Goal: Transaction & Acquisition: Purchase product/service

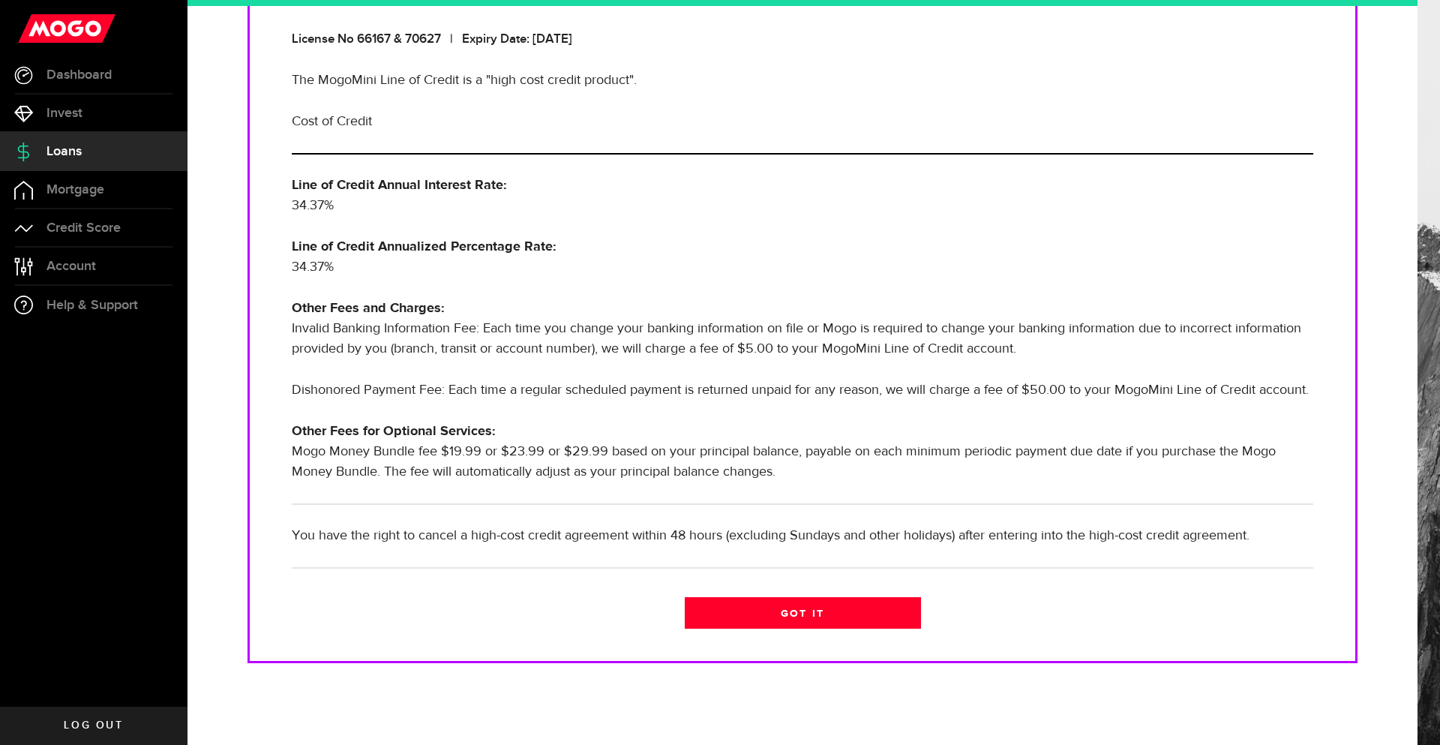
scroll to position [275, 0]
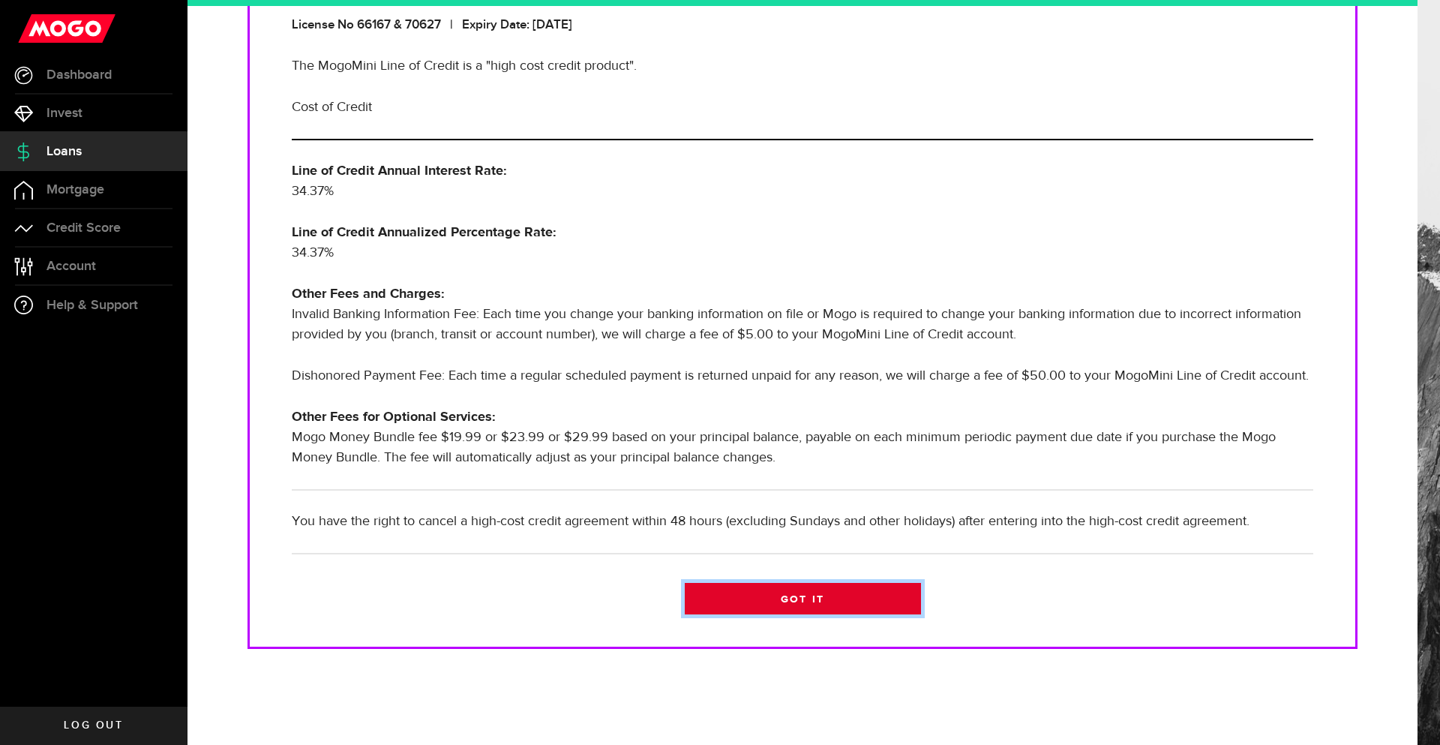
click at [823, 602] on link "Got it" at bounding box center [803, 599] width 236 height 32
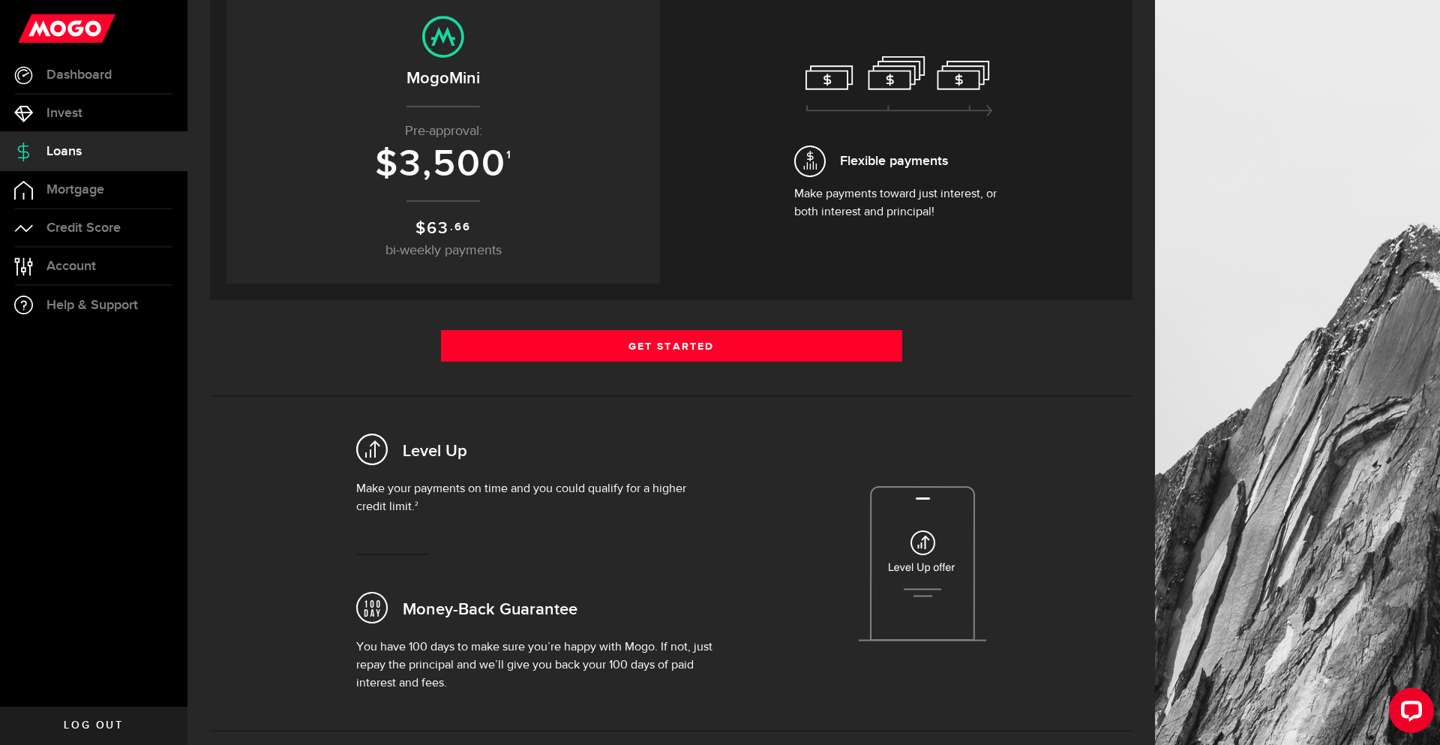
scroll to position [207, 0]
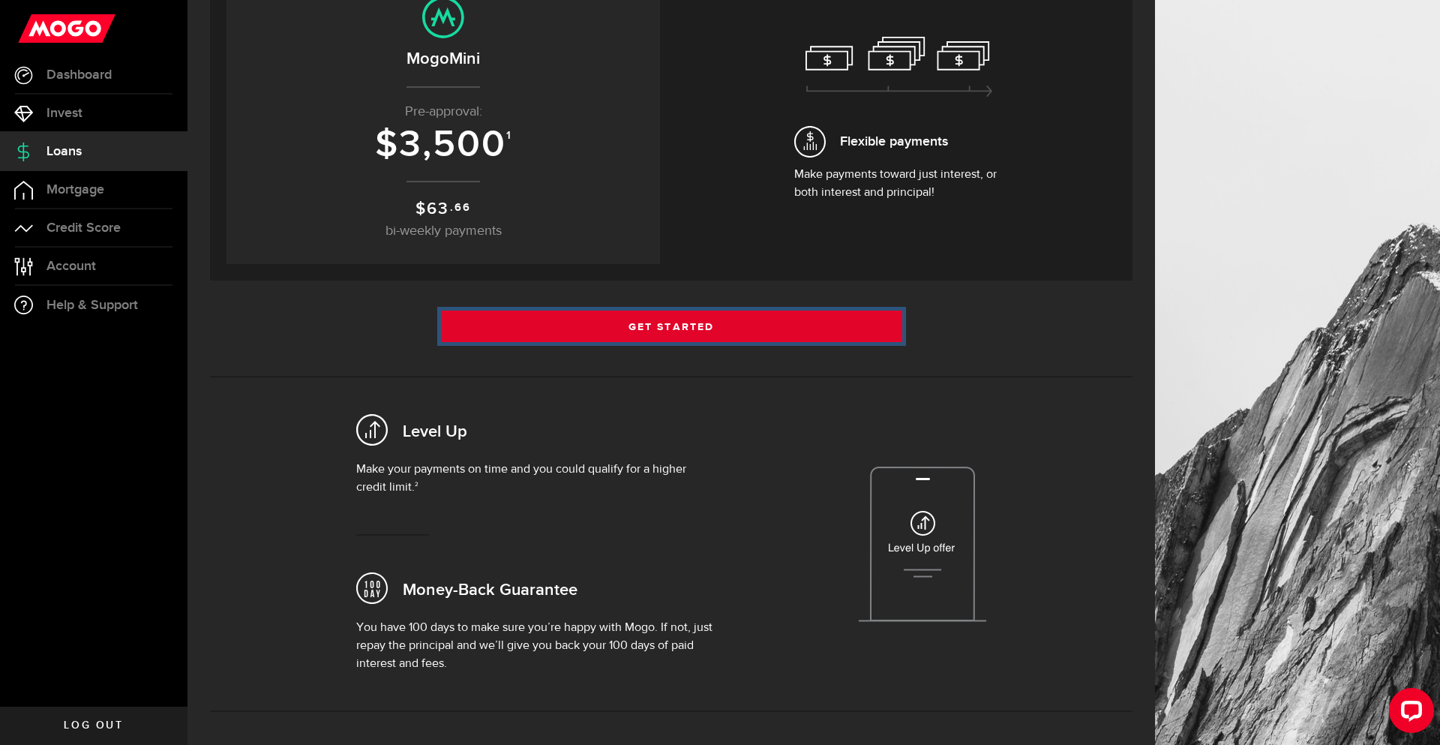
click at [754, 329] on link "Get Started" at bounding box center [671, 327] width 461 height 32
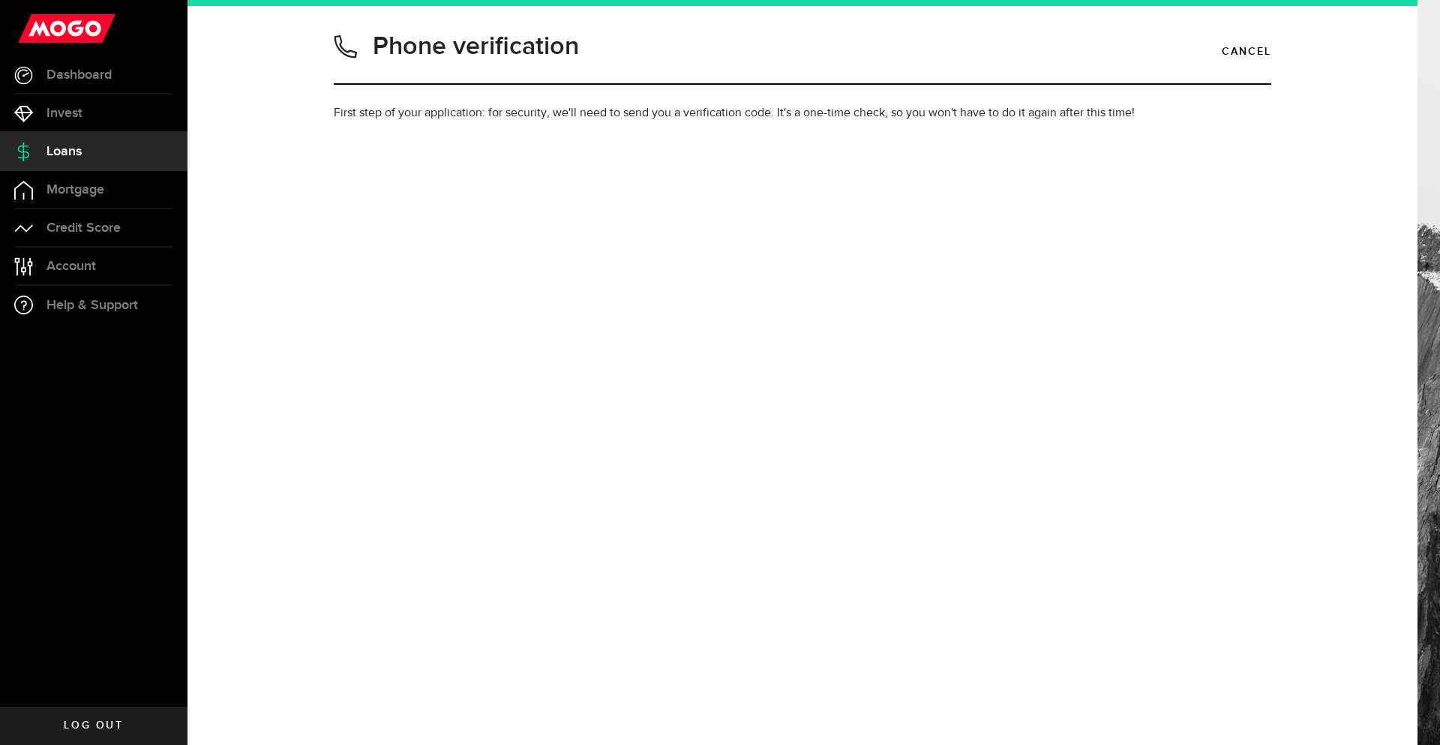
type input "2048000676"
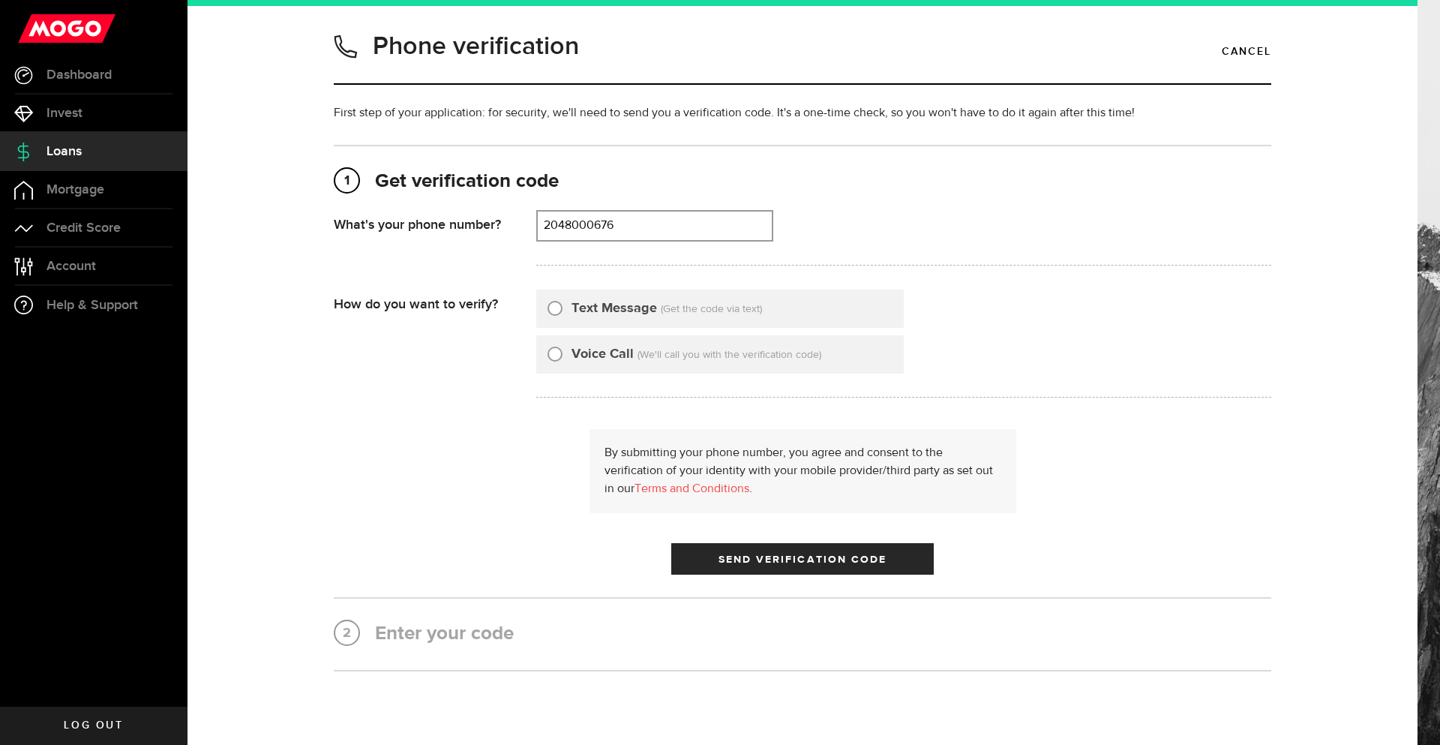
click at [554, 303] on input "Text Message" at bounding box center [555, 306] width 15 height 15
radio input "true"
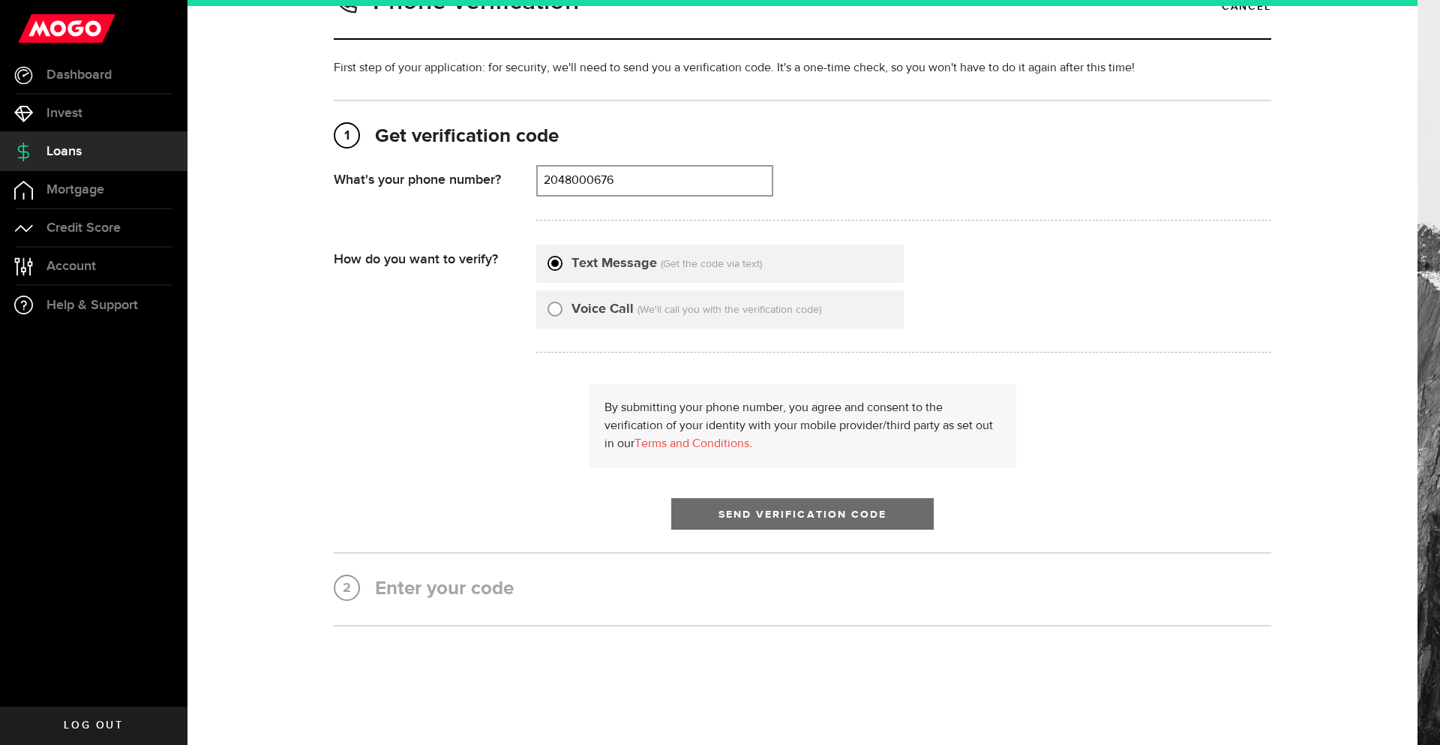
scroll to position [47, 0]
click at [812, 521] on button "Send Verification Code" at bounding box center [802, 513] width 263 height 32
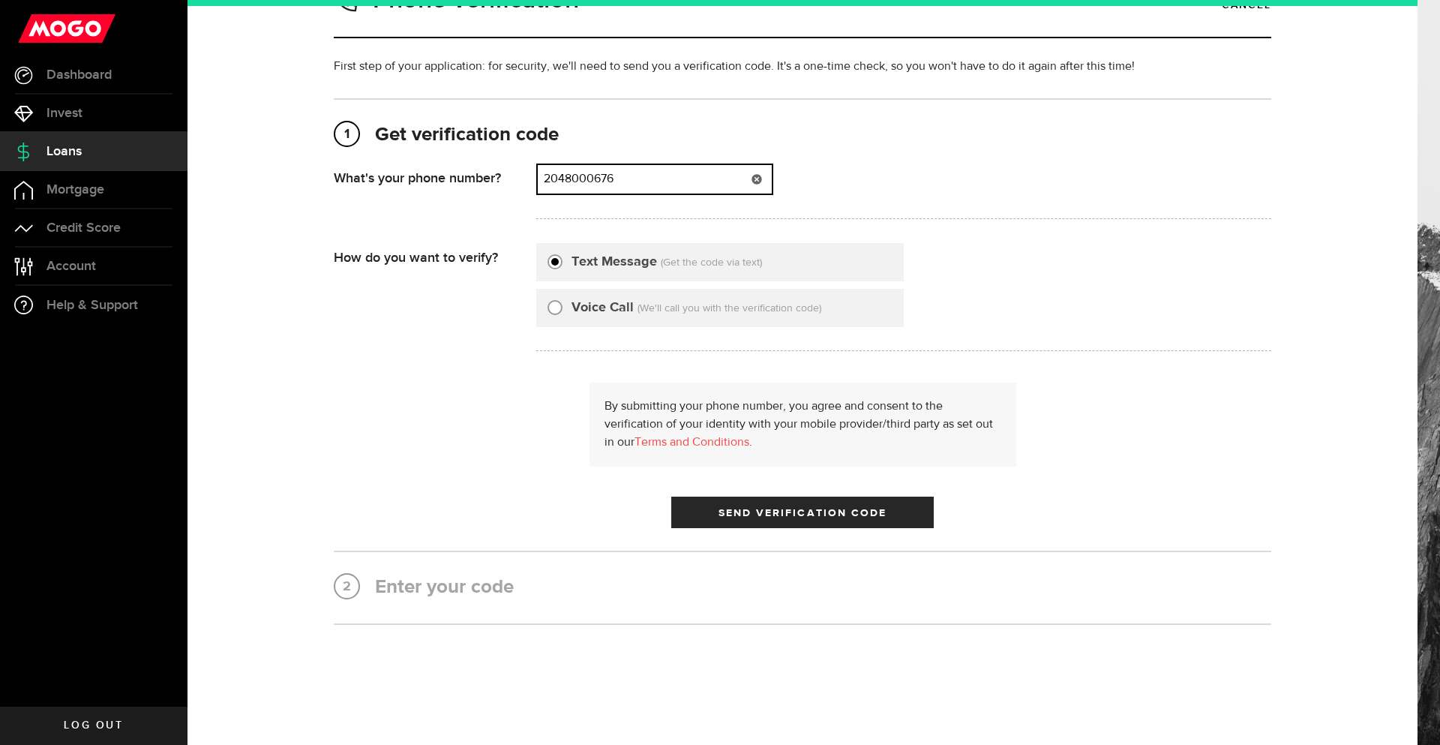
drag, startPoint x: 638, startPoint y: 180, endPoint x: 463, endPoint y: 168, distance: 175.2
click at [463, 168] on div "What's your phone number? That doesn't look like a valid phone number. Try agai…" at bounding box center [803, 196] width 938 height 65
type input "9053961261"
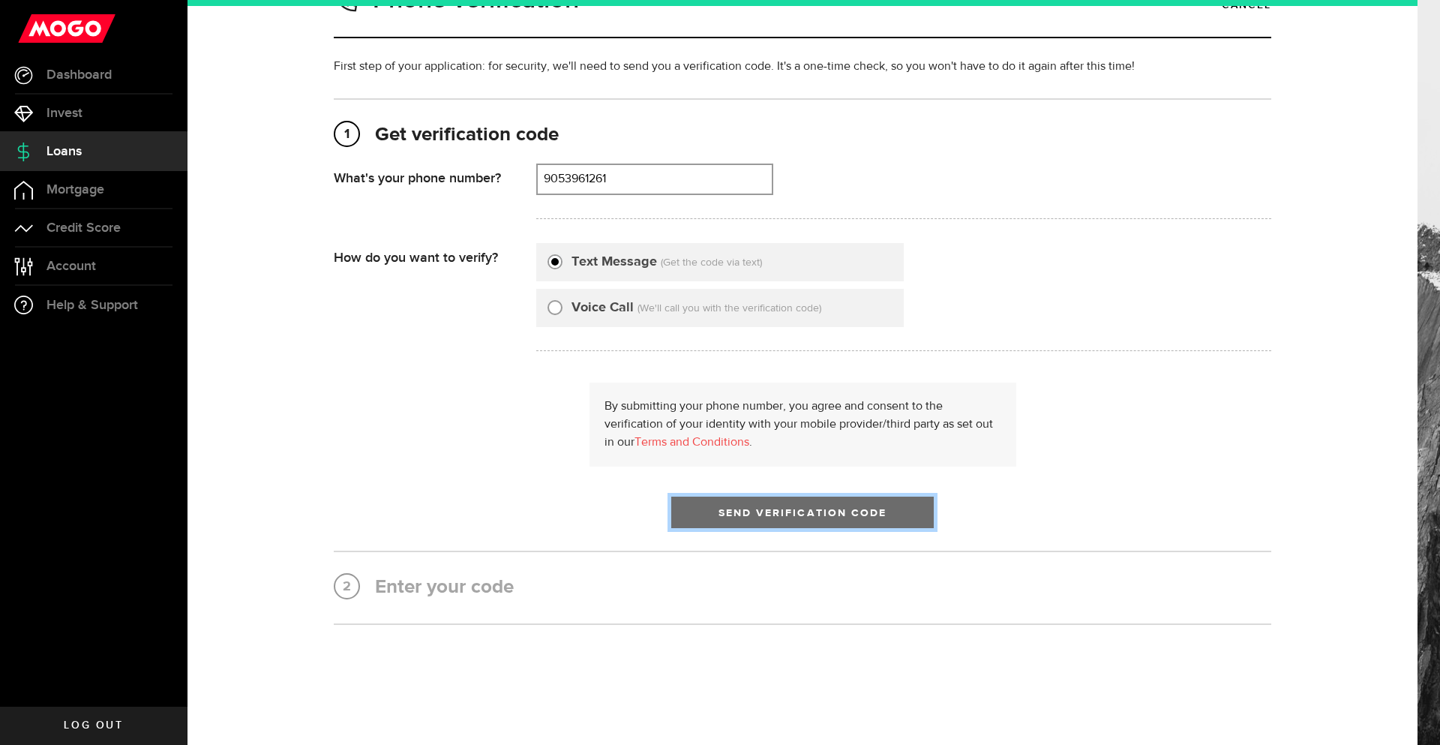
click at [768, 518] on span "Send Verification Code" at bounding box center [803, 513] width 169 height 11
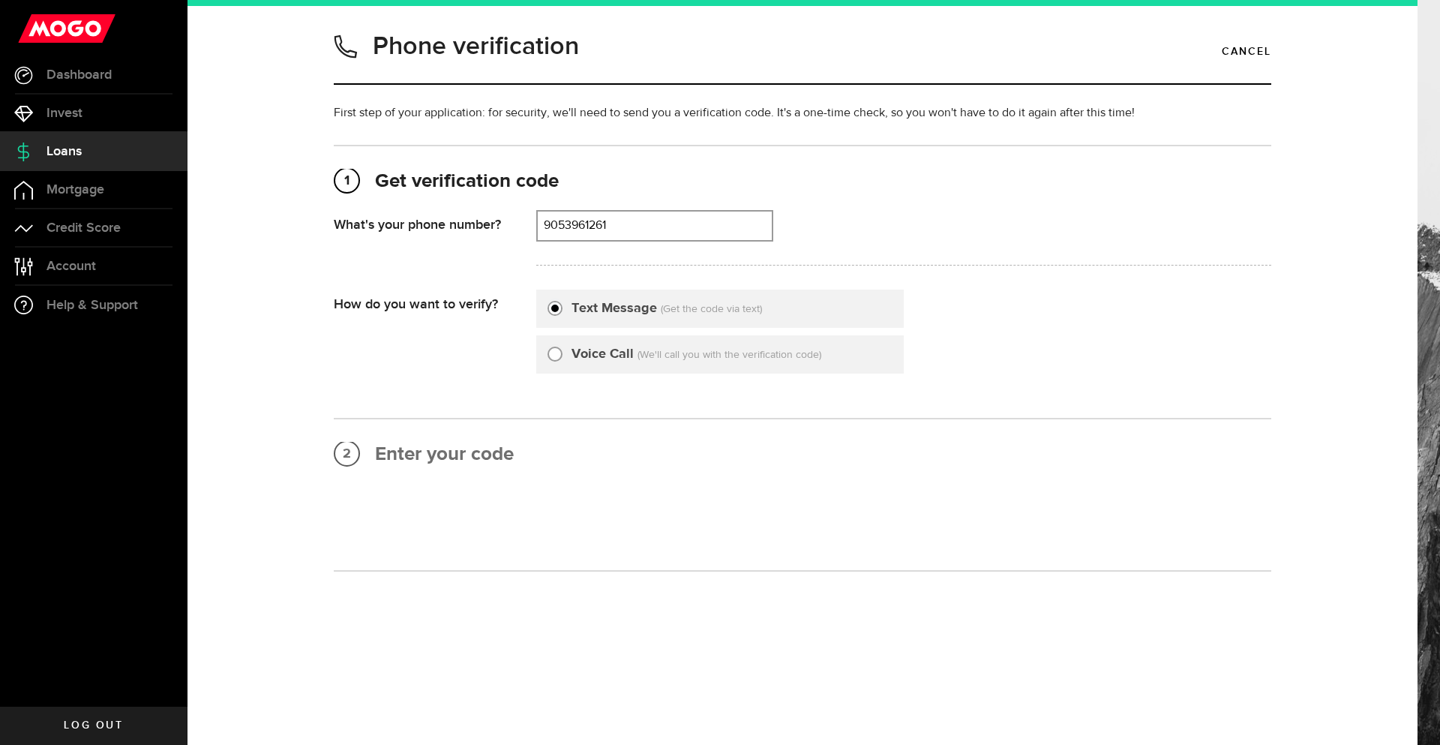
scroll to position [0, 0]
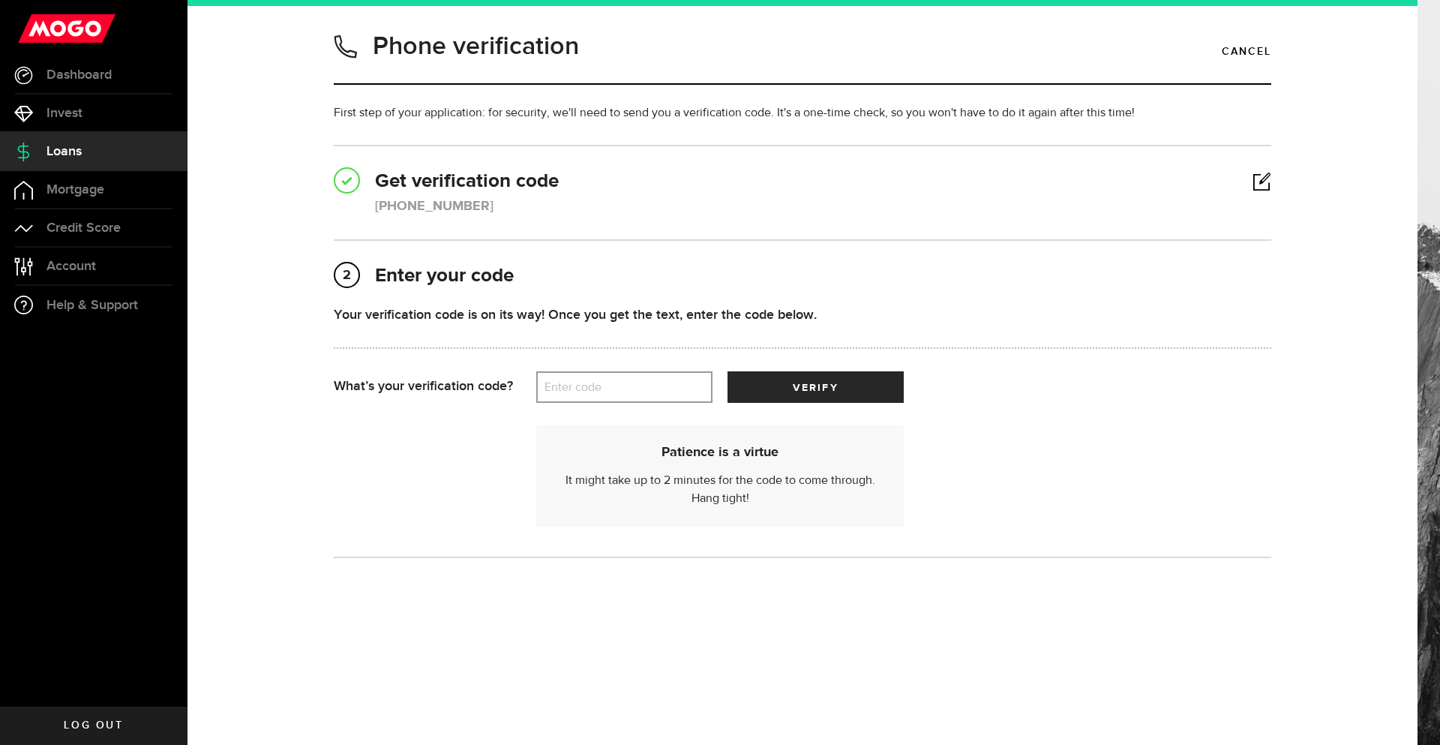
click at [638, 393] on label "Enter code" at bounding box center [624, 387] width 176 height 31
click at [638, 393] on input "Enter code" at bounding box center [624, 387] width 176 height 32
click at [872, 393] on button "verify" at bounding box center [816, 387] width 176 height 32
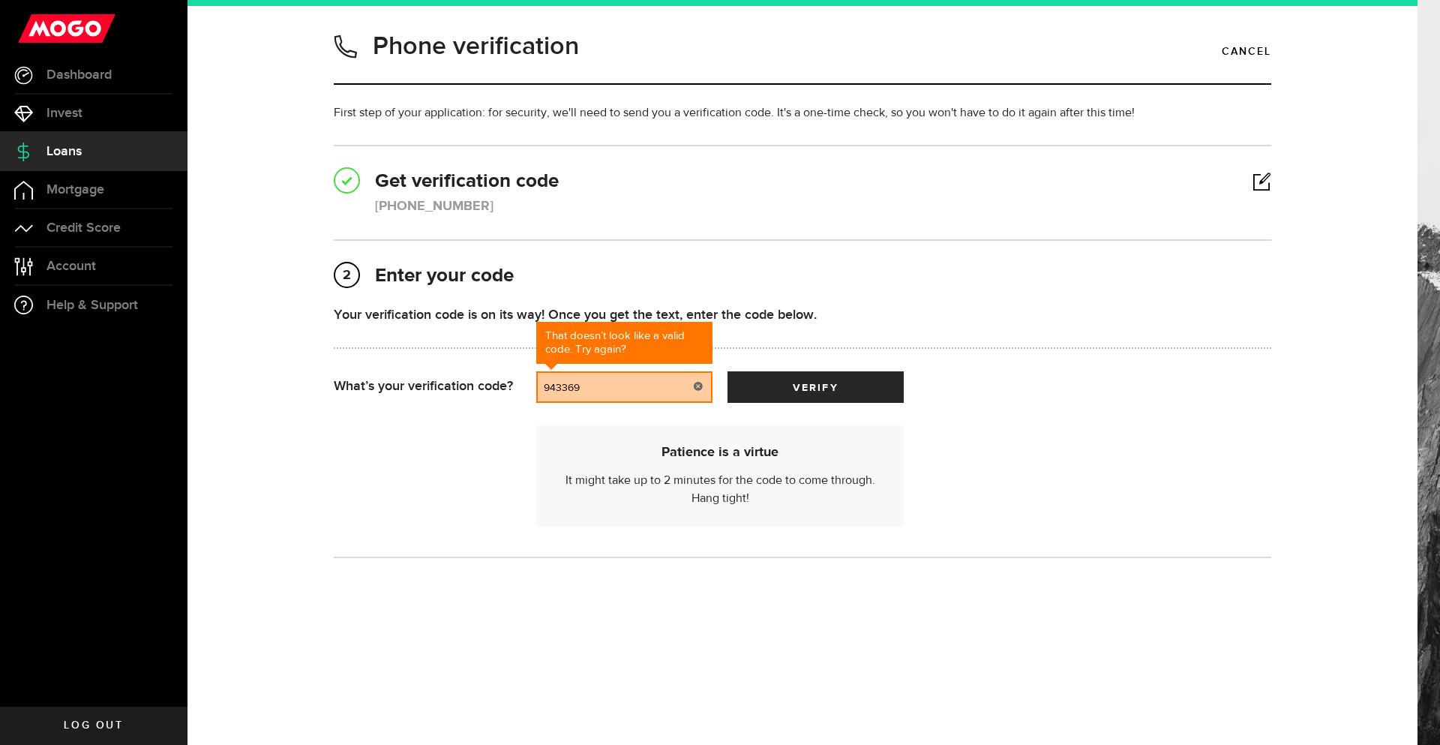
click at [568, 388] on input "943369" at bounding box center [624, 387] width 176 height 32
type input "94369"
click at [739, 384] on button "verify" at bounding box center [816, 387] width 176 height 32
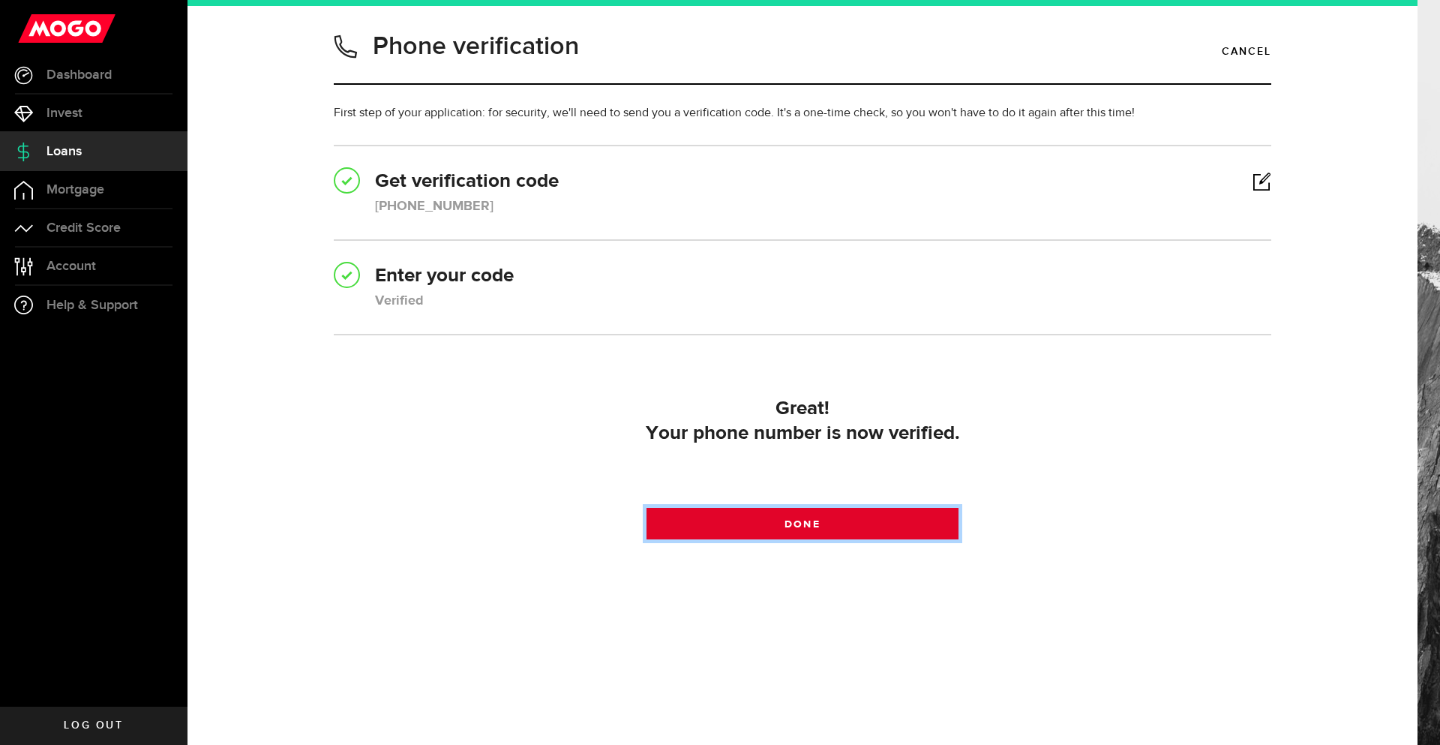
click at [812, 524] on span "Done" at bounding box center [802, 524] width 35 height 11
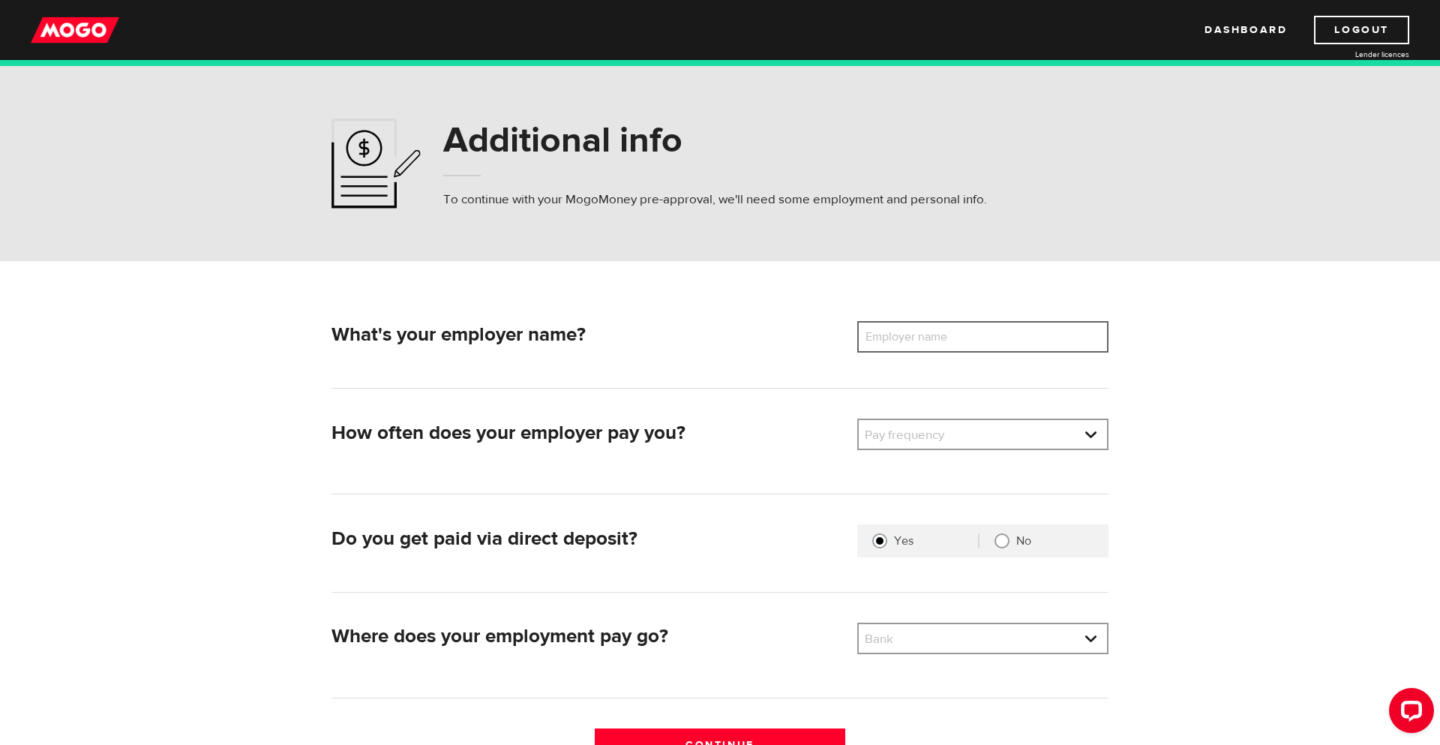
click at [999, 324] on input "Employer name" at bounding box center [982, 337] width 251 height 32
type input "Government of Canada"
click at [1031, 436] on link at bounding box center [983, 434] width 248 height 29
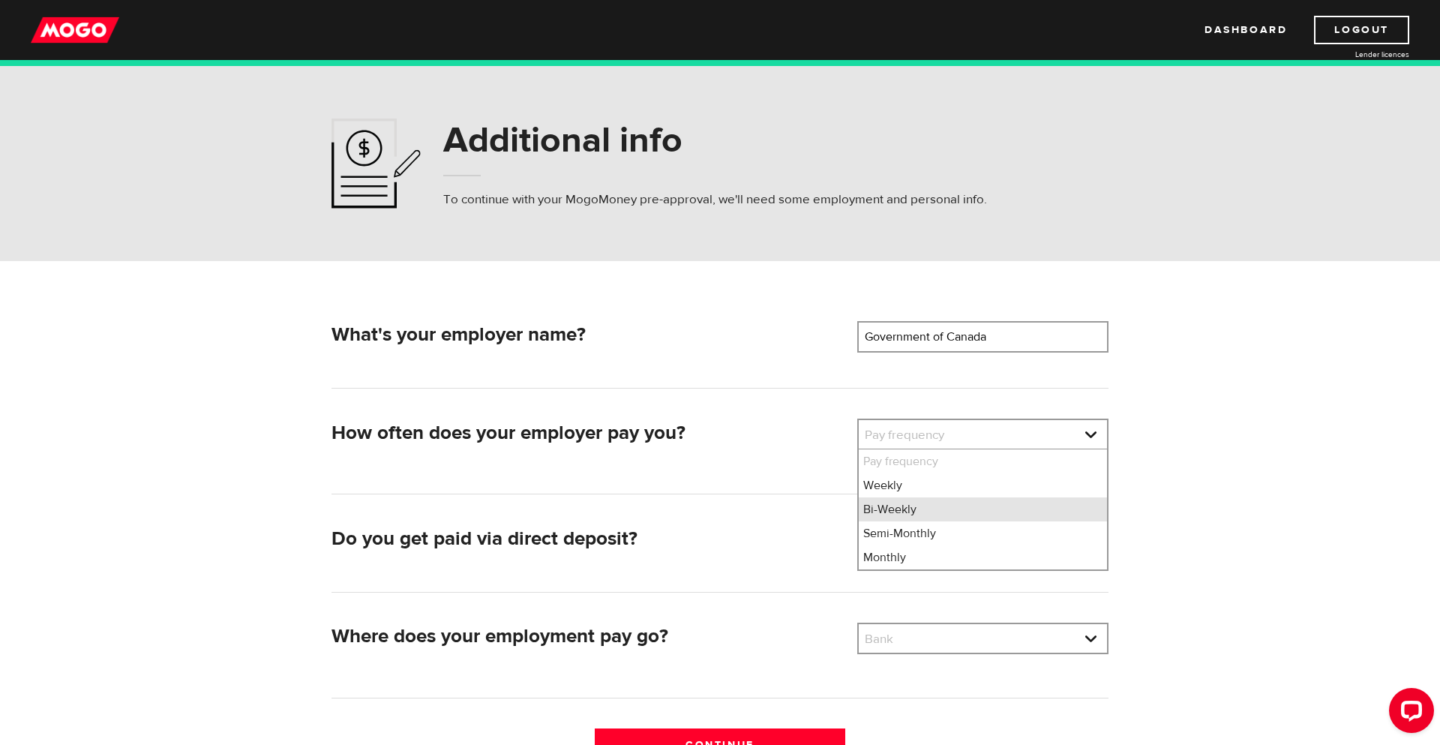
click at [917, 512] on li "Bi-Weekly" at bounding box center [983, 509] width 248 height 24
select select "2"
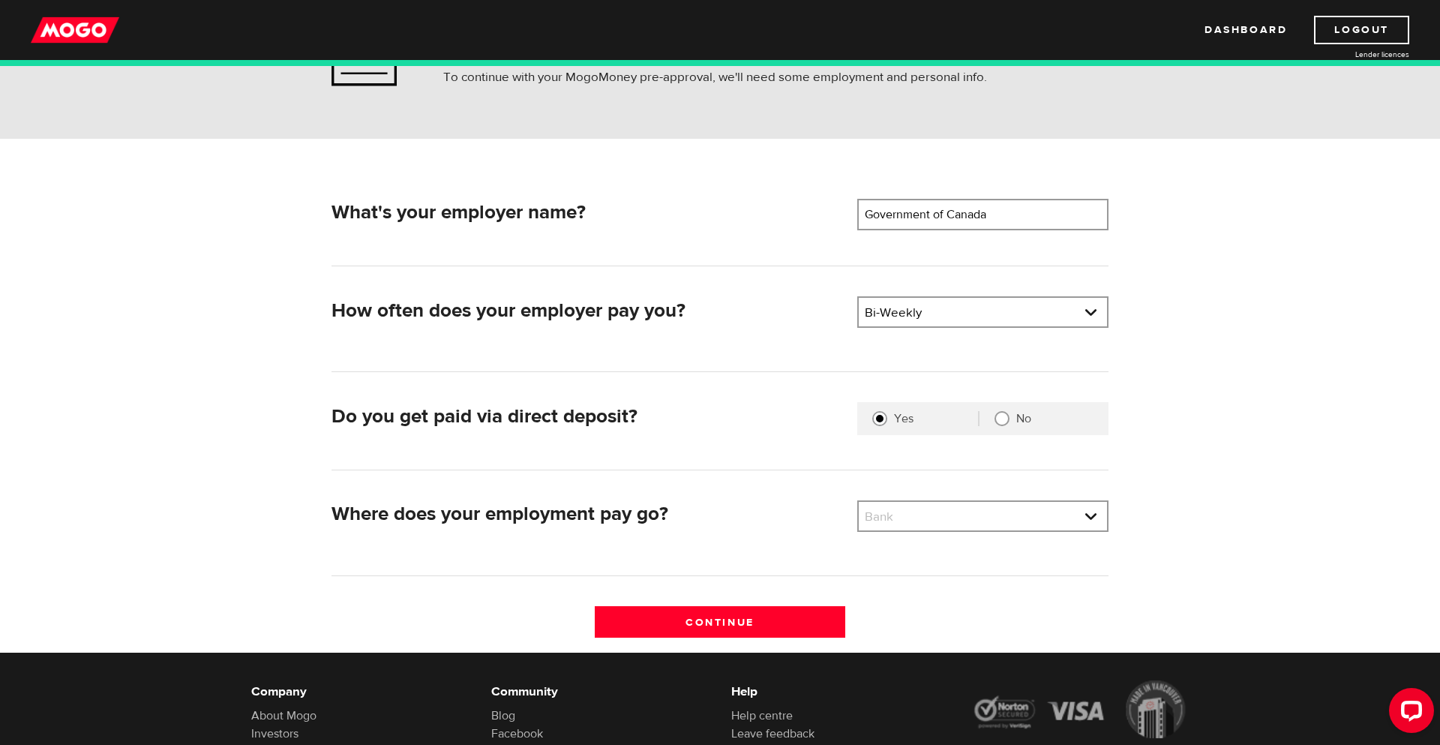
scroll to position [124, 0]
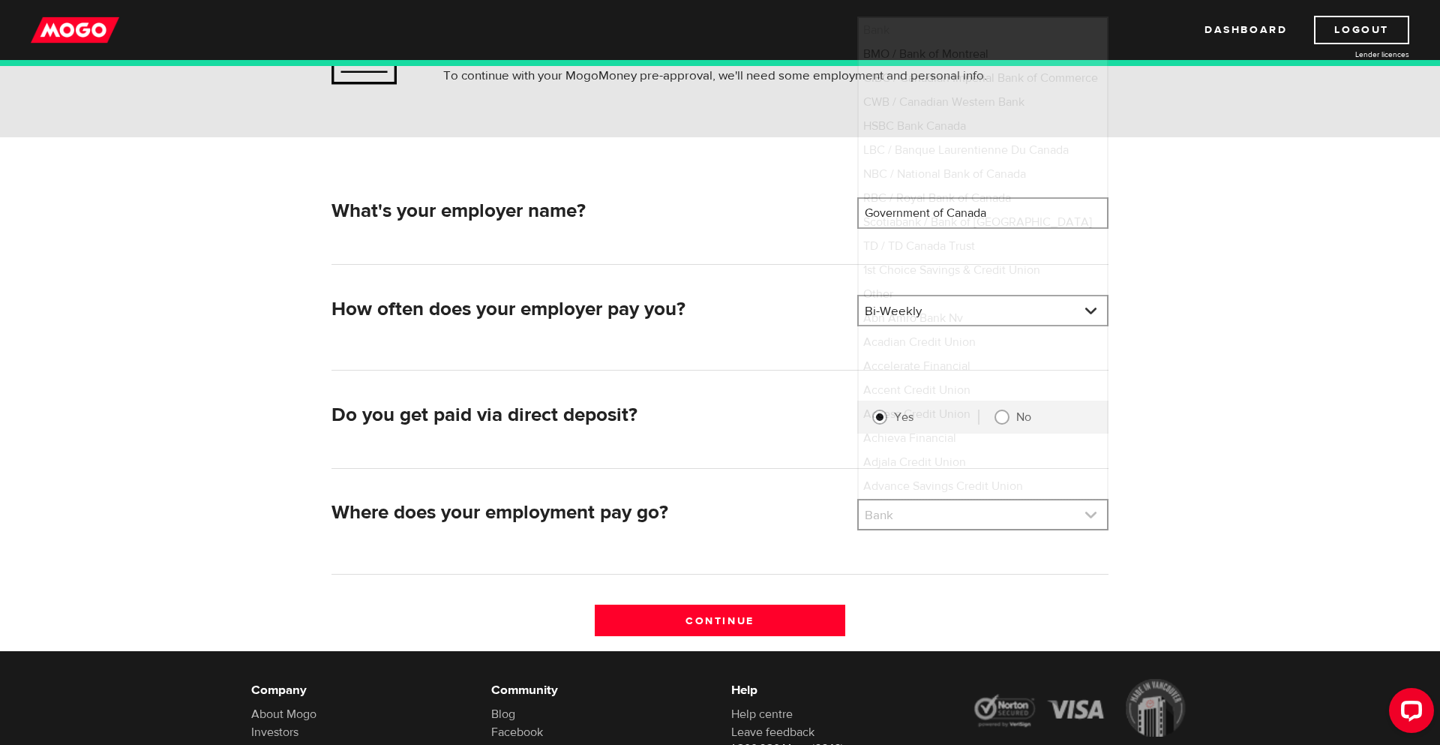
click at [1091, 513] on link at bounding box center [983, 514] width 248 height 29
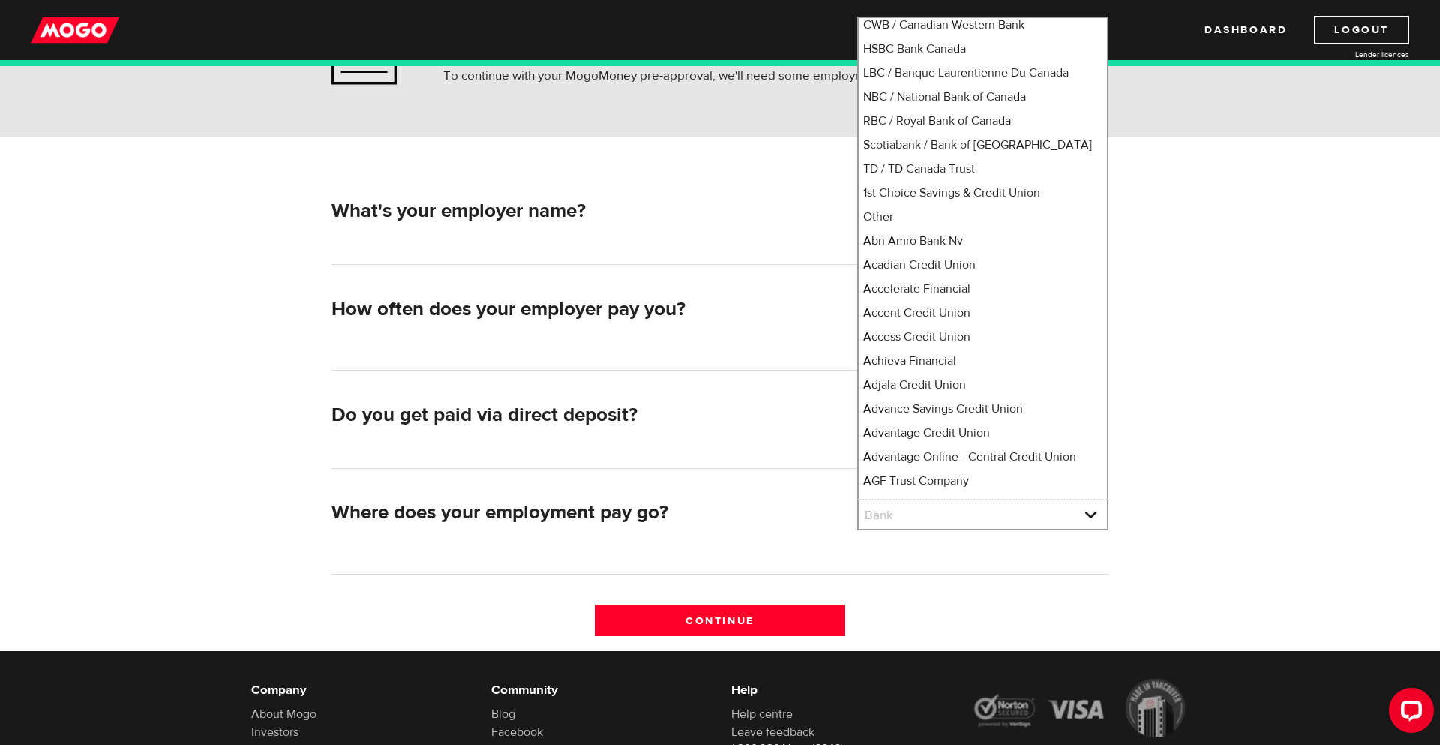
scroll to position [0, 0]
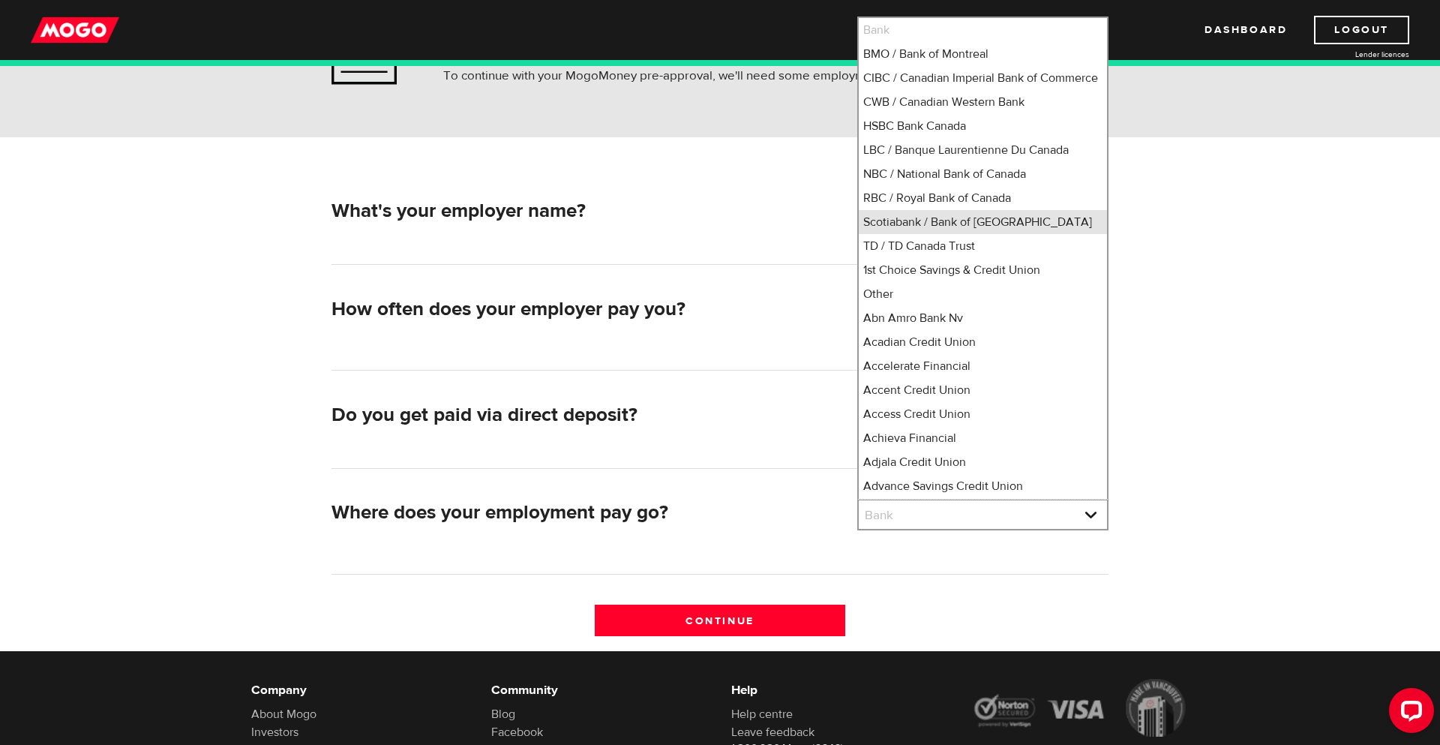
click at [902, 234] on li "Scotiabank / Bank of Nova Scotia" at bounding box center [983, 222] width 248 height 24
select select "2"
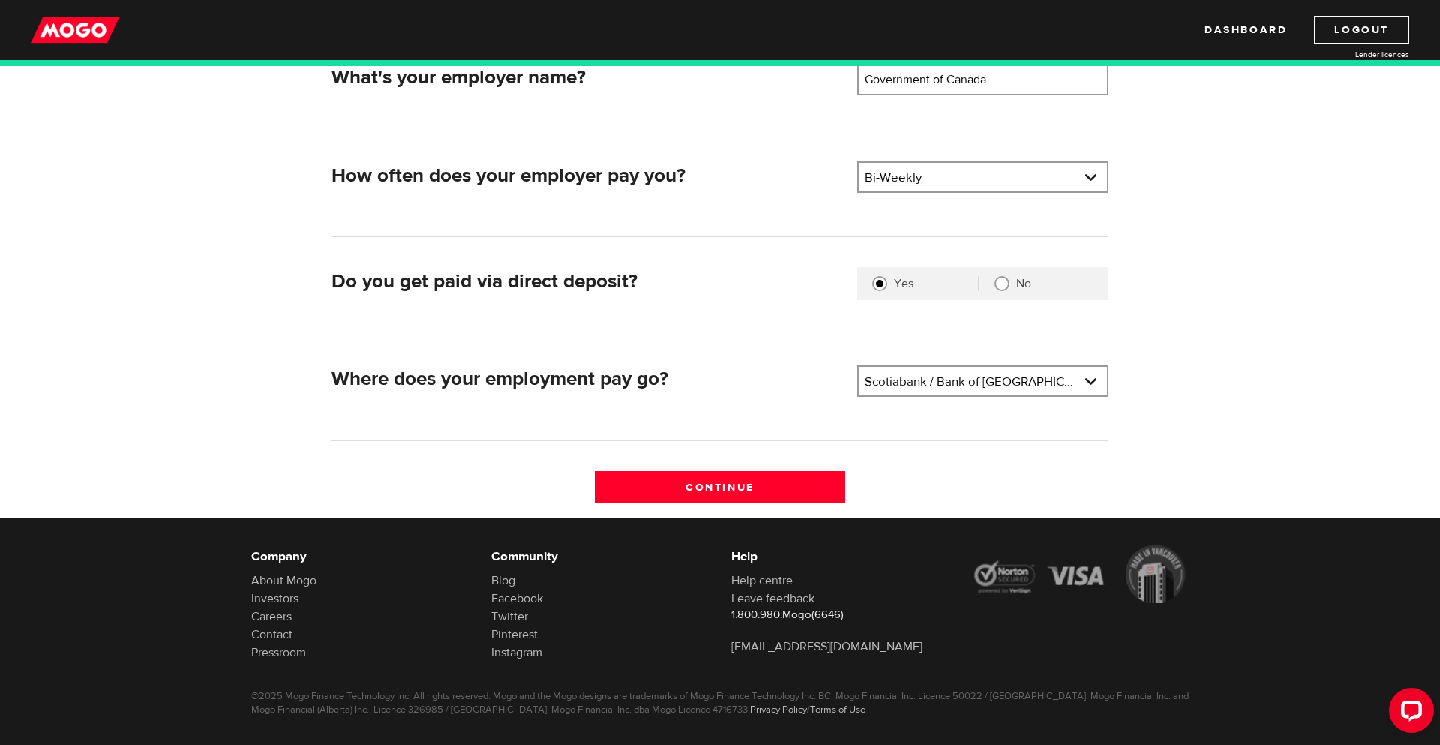
scroll to position [262, 0]
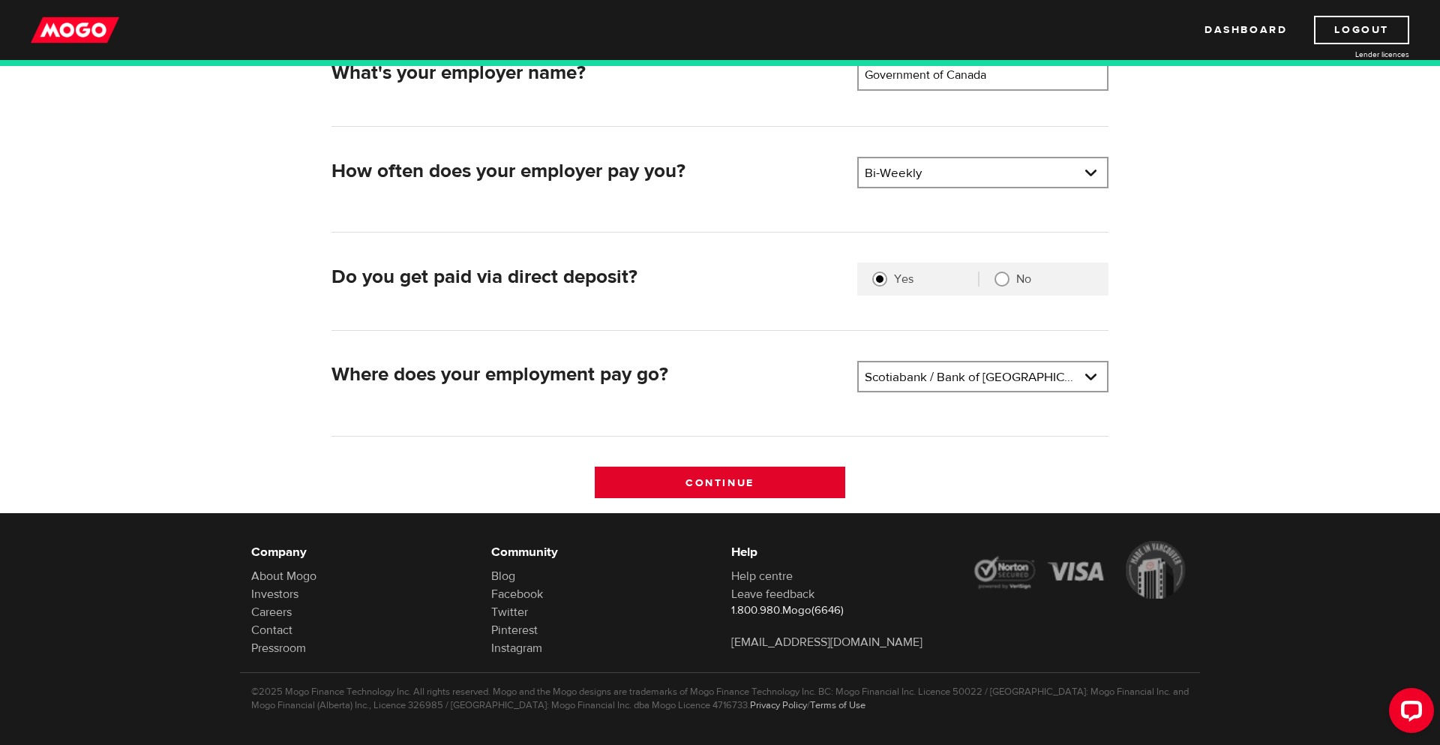
click at [758, 476] on input "Continue" at bounding box center [720, 483] width 251 height 32
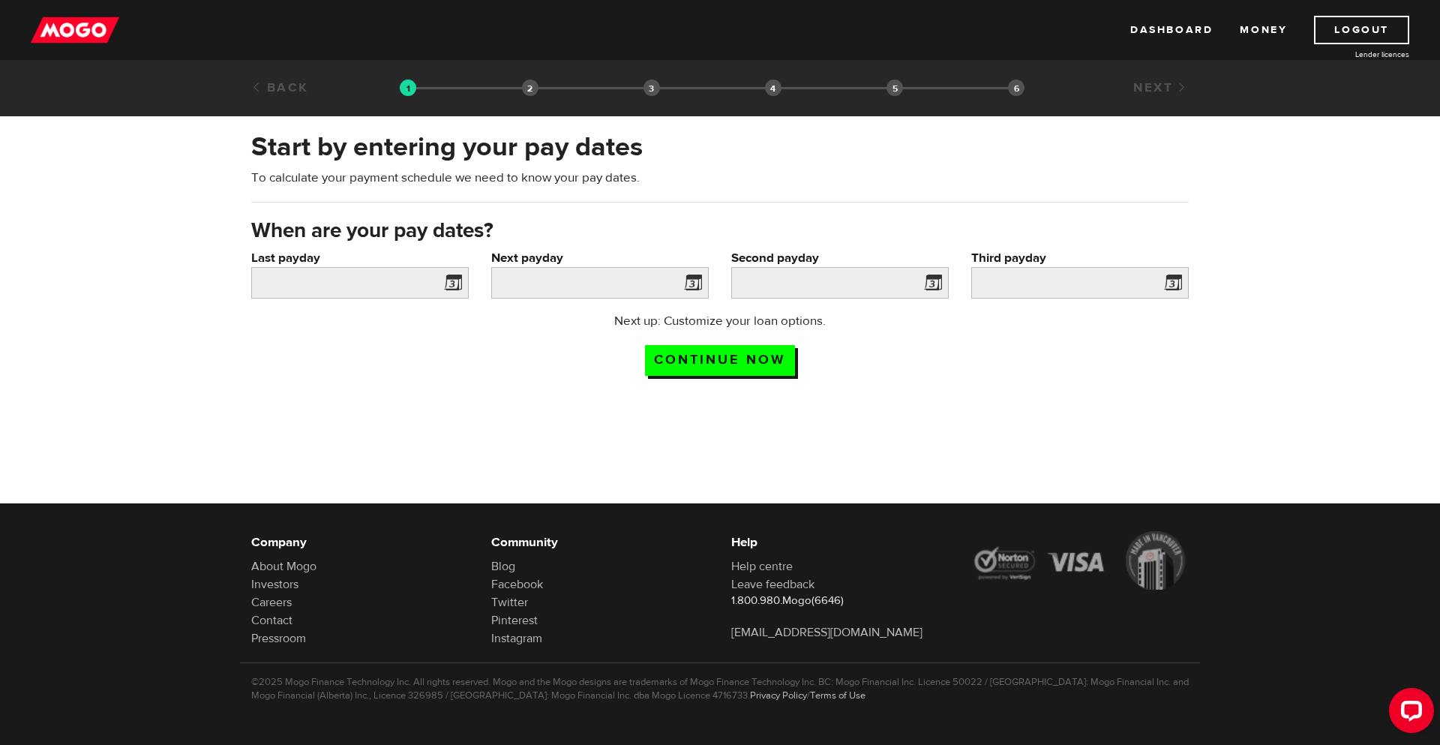
click at [451, 284] on span at bounding box center [450, 285] width 23 height 24
click at [426, 271] on input "Last payday" at bounding box center [360, 283] width 218 height 32
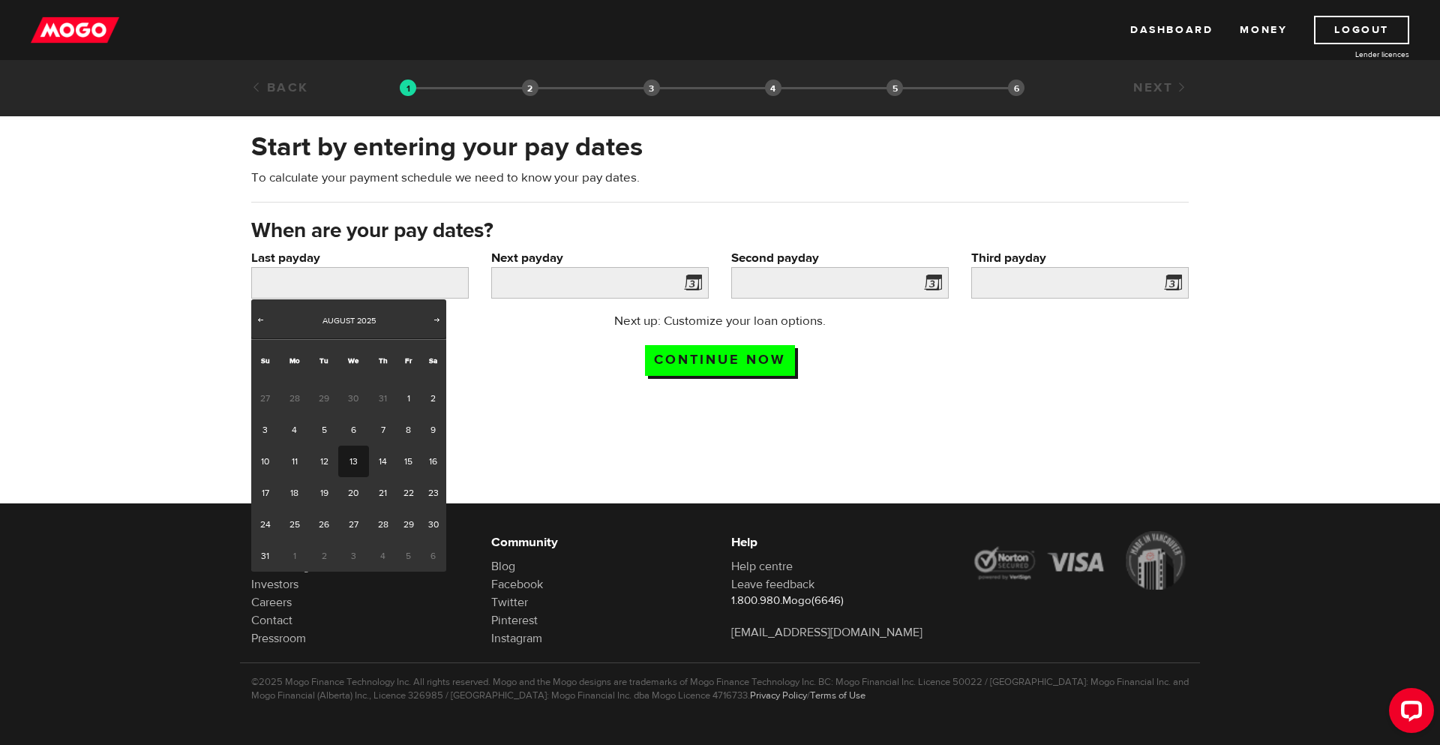
click at [344, 471] on link "13" at bounding box center [353, 462] width 31 height 32
type input "2025/08/13"
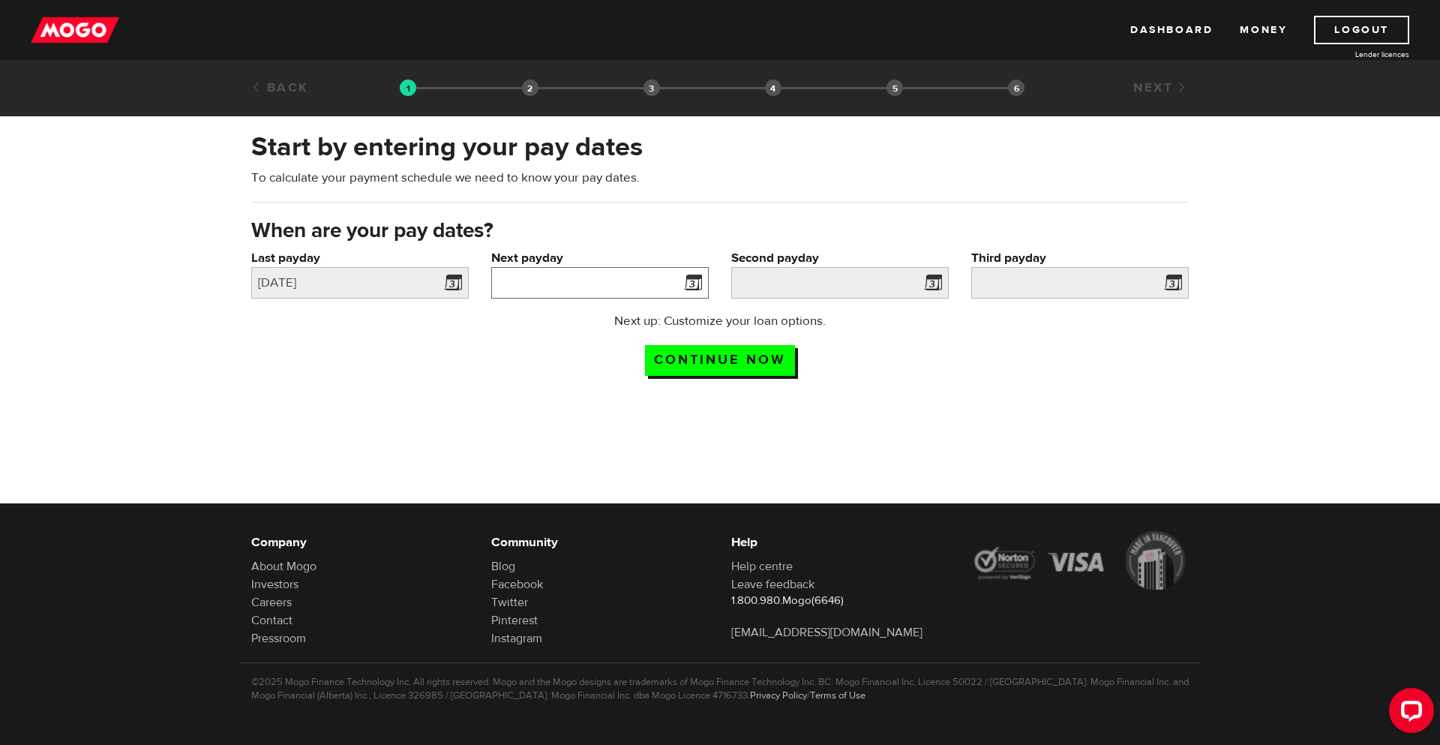
click at [626, 286] on input "Next payday" at bounding box center [600, 283] width 218 height 32
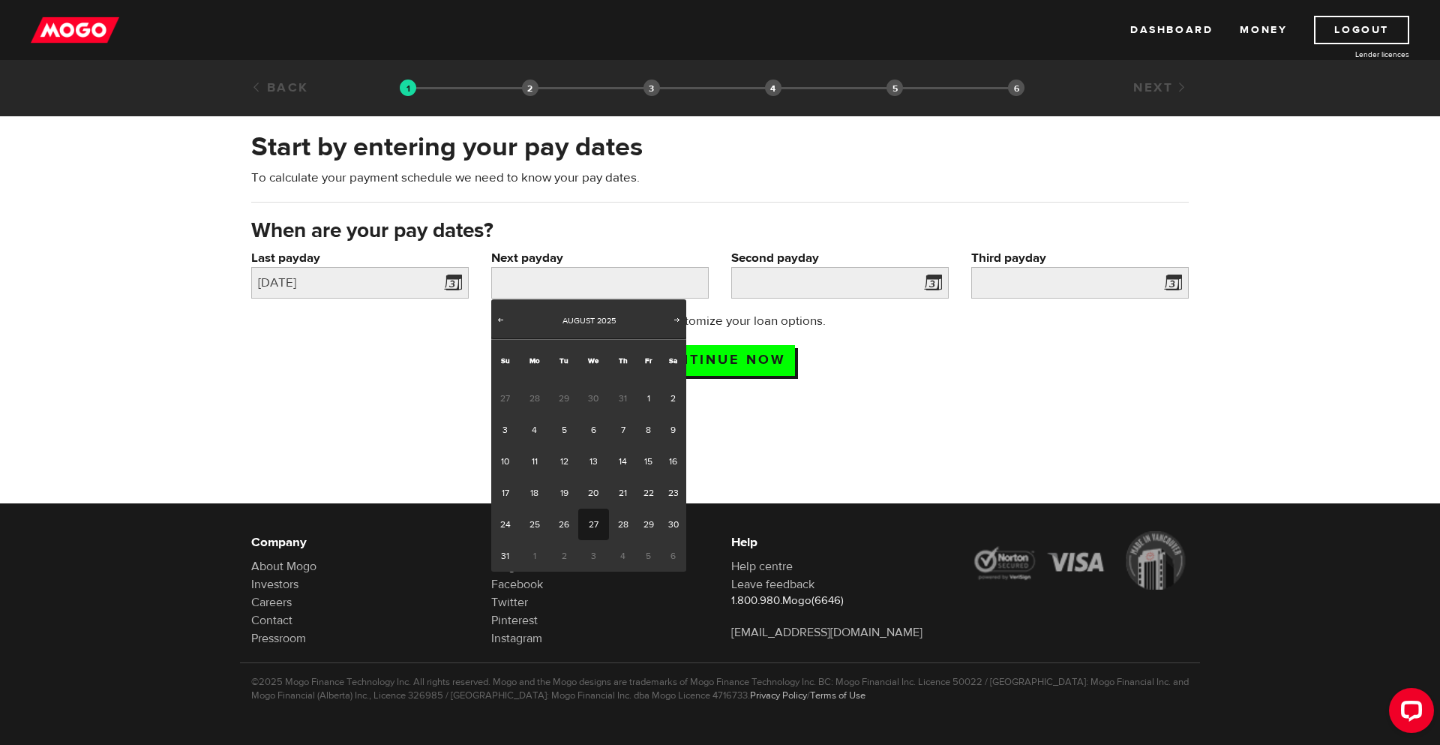
click at [596, 524] on link "27" at bounding box center [593, 525] width 31 height 32
type input "2025/08/27"
type input "2025/9/10"
type input "2025/9/24"
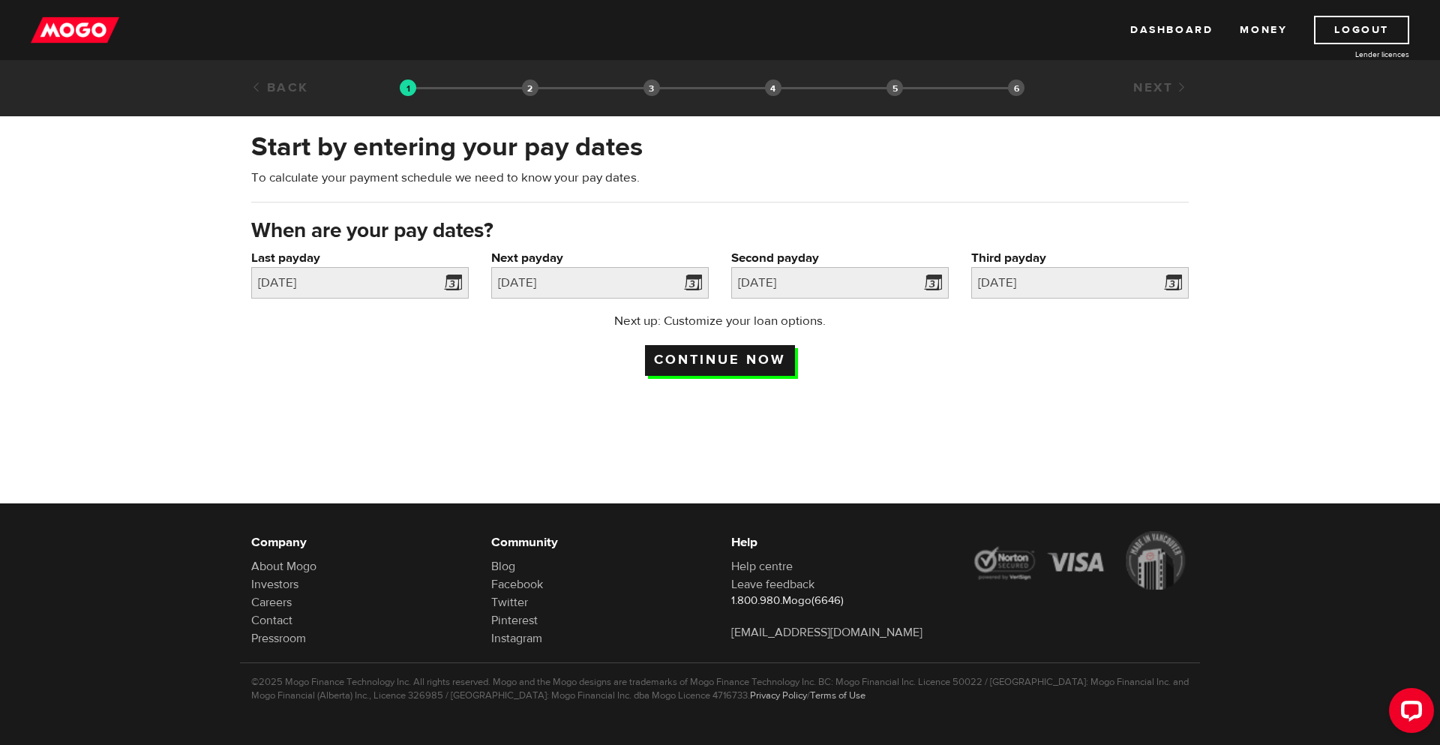
click at [774, 368] on input "Continue now" at bounding box center [720, 360] width 150 height 31
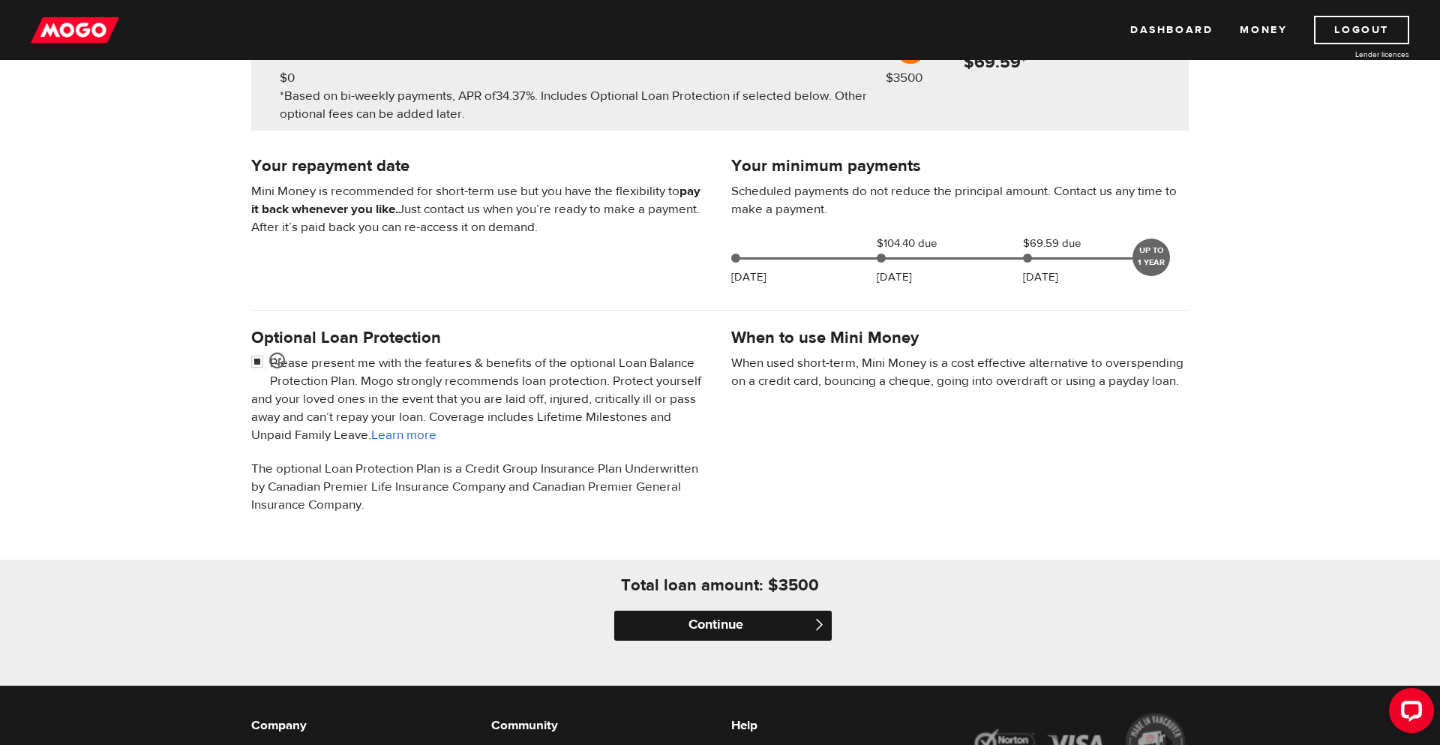
scroll to position [263, 0]
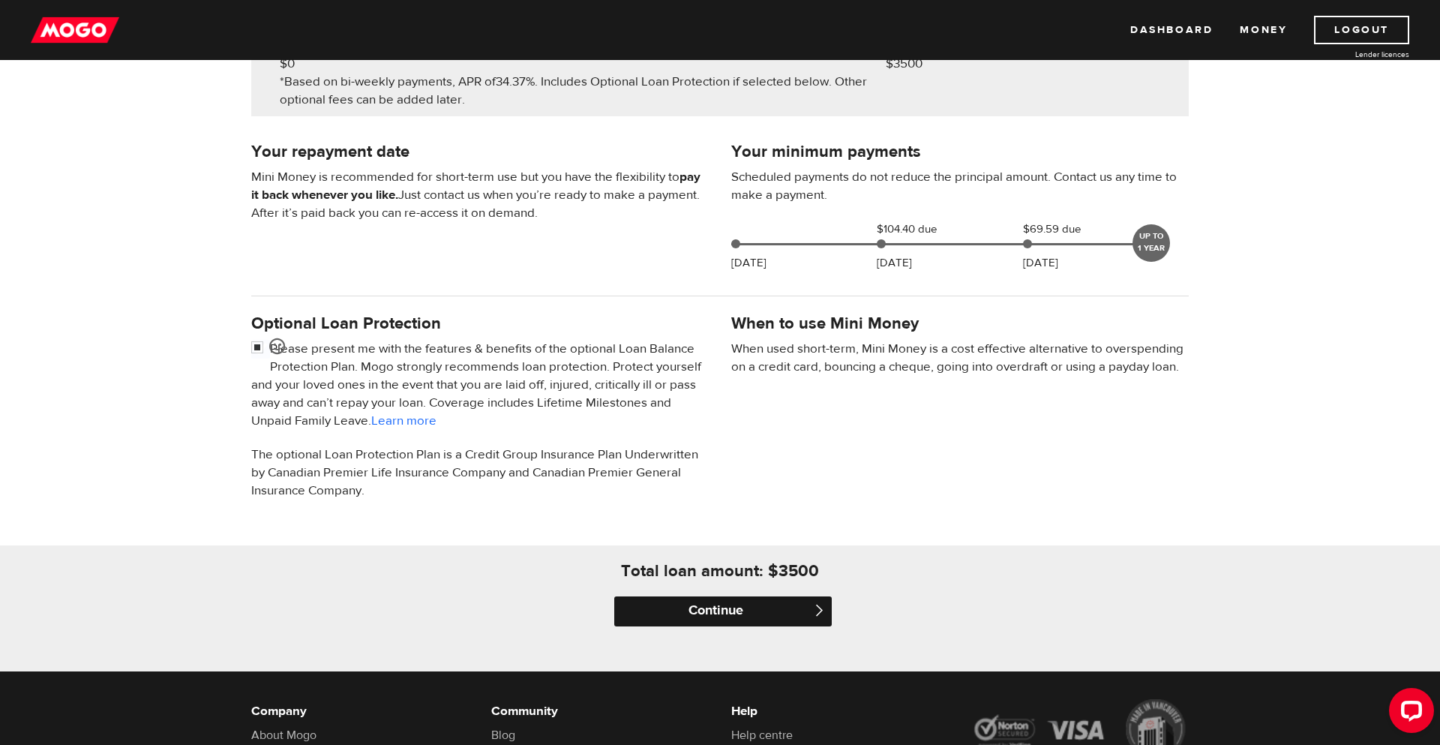
click at [729, 617] on input "Continue" at bounding box center [723, 611] width 218 height 30
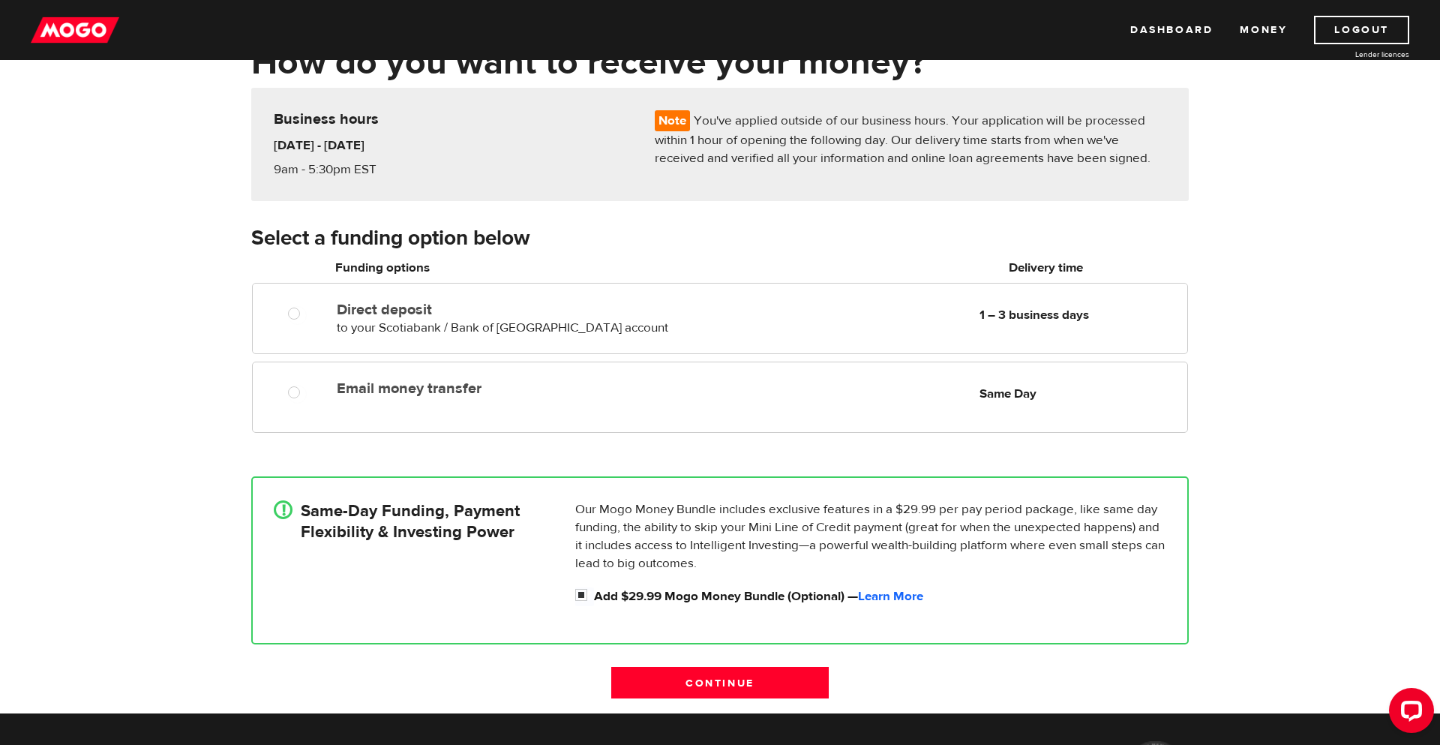
scroll to position [95, 0]
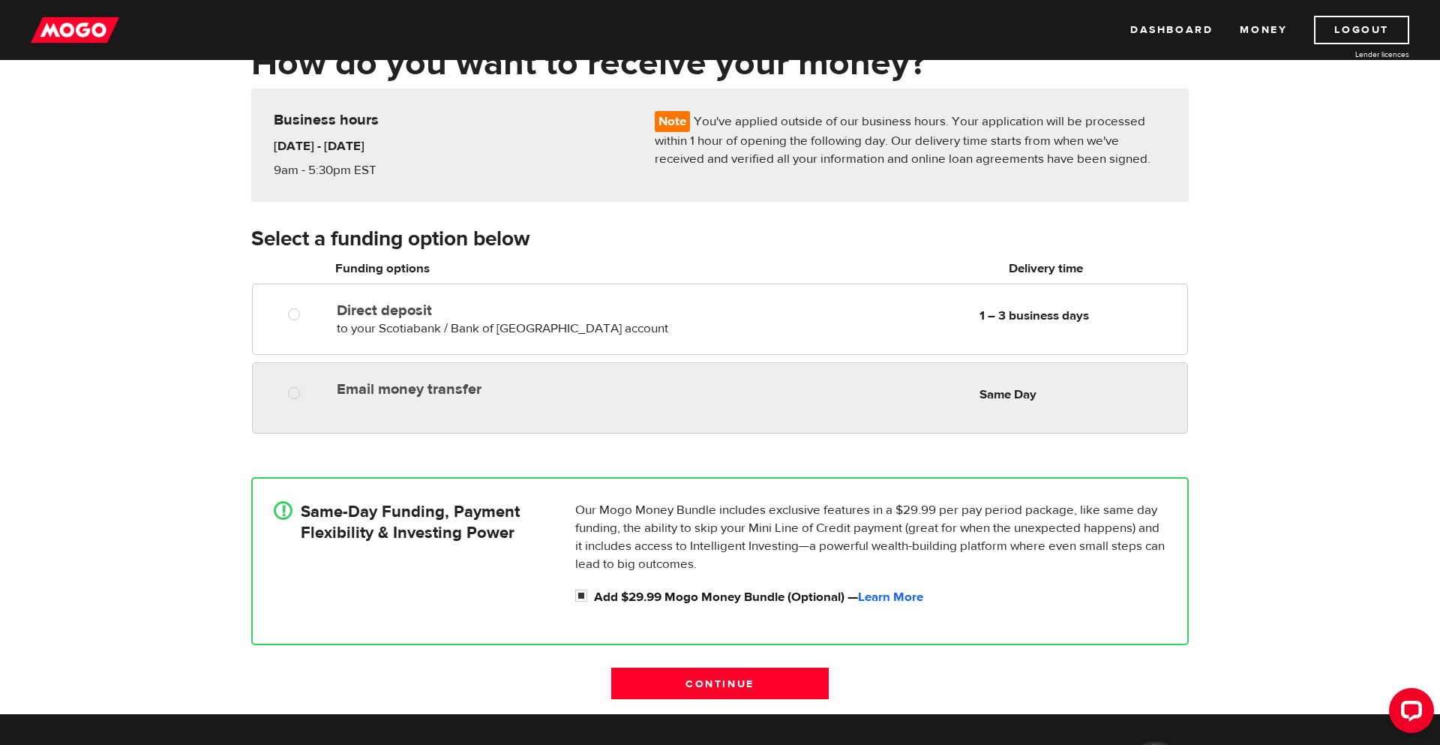
radio input "true"
click at [1005, 378] on div "Email money transfer Delivery in Same Day Same Day" at bounding box center [759, 388] width 857 height 29
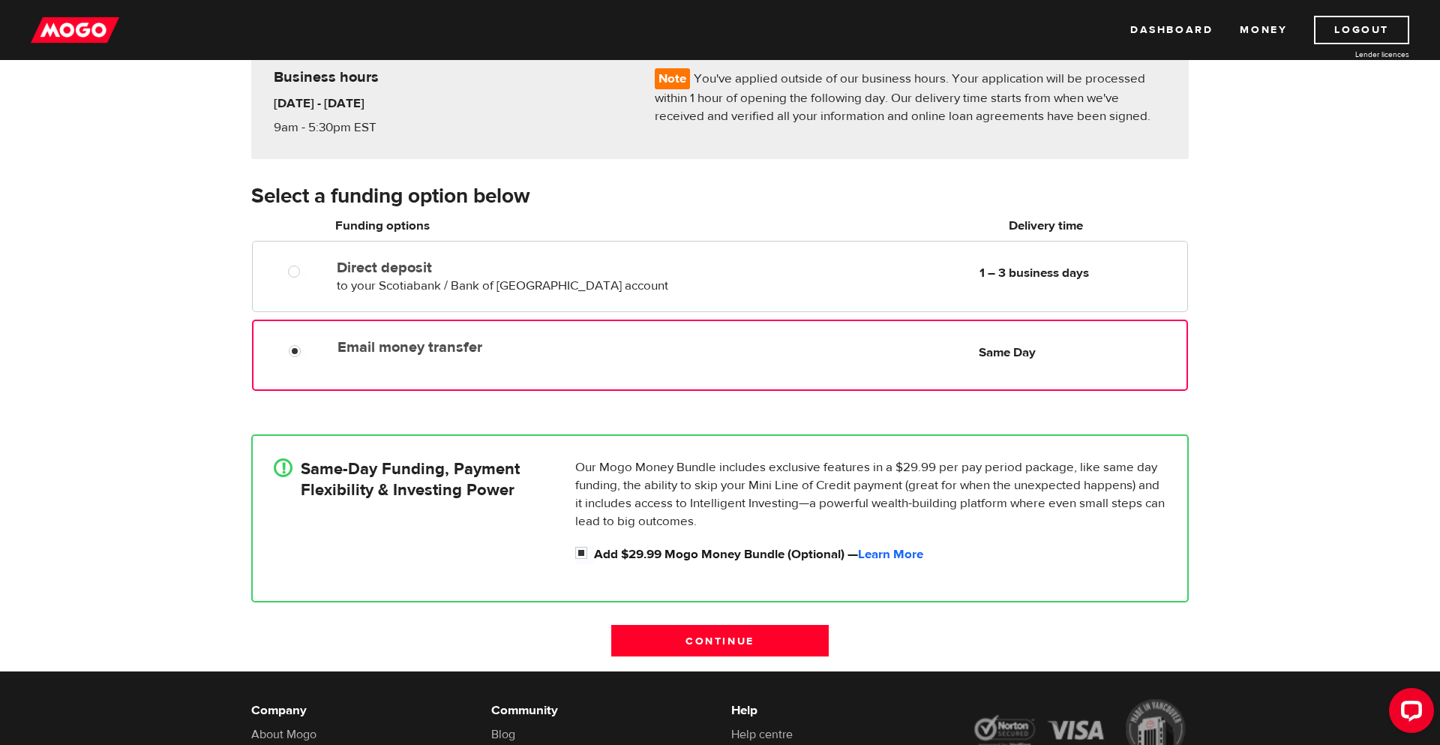
scroll to position [172, 0]
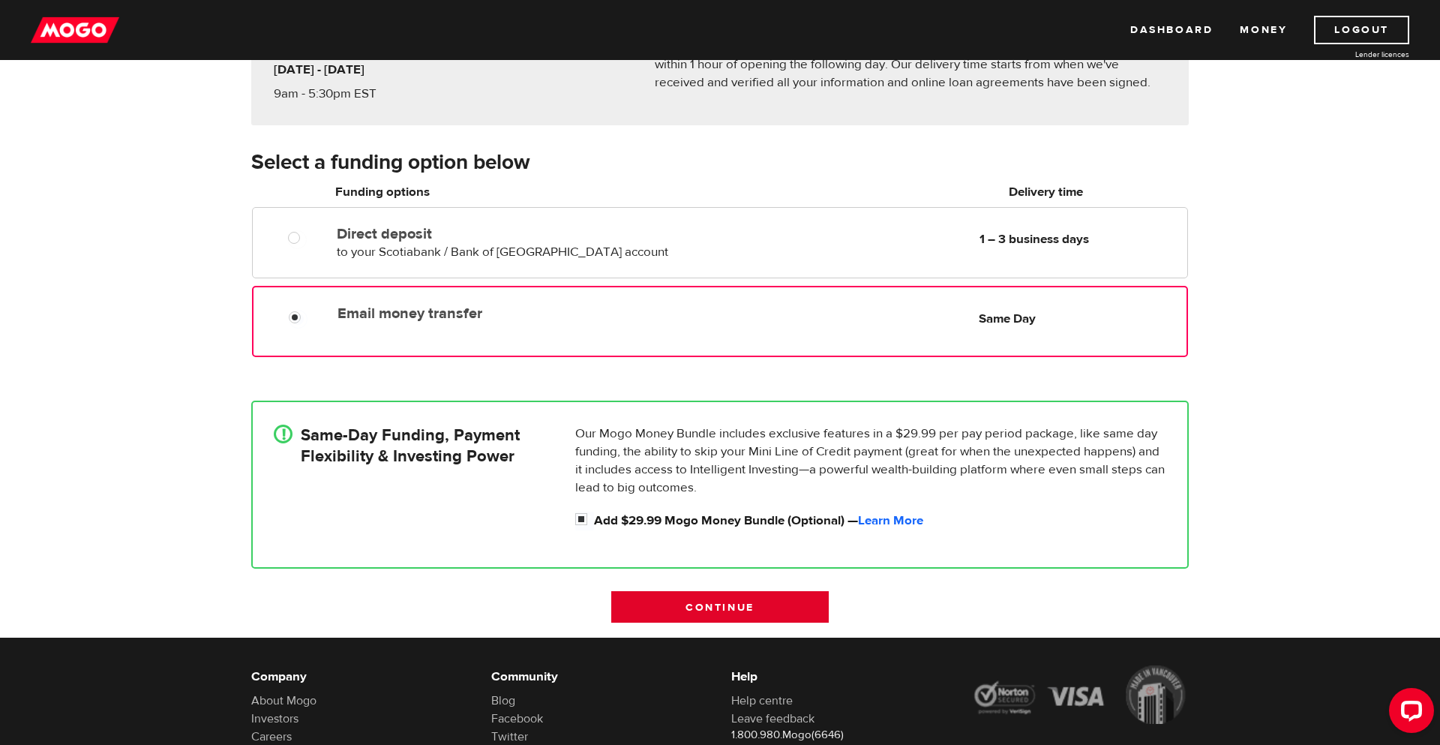
click at [758, 612] on input "Continue" at bounding box center [720, 607] width 218 height 32
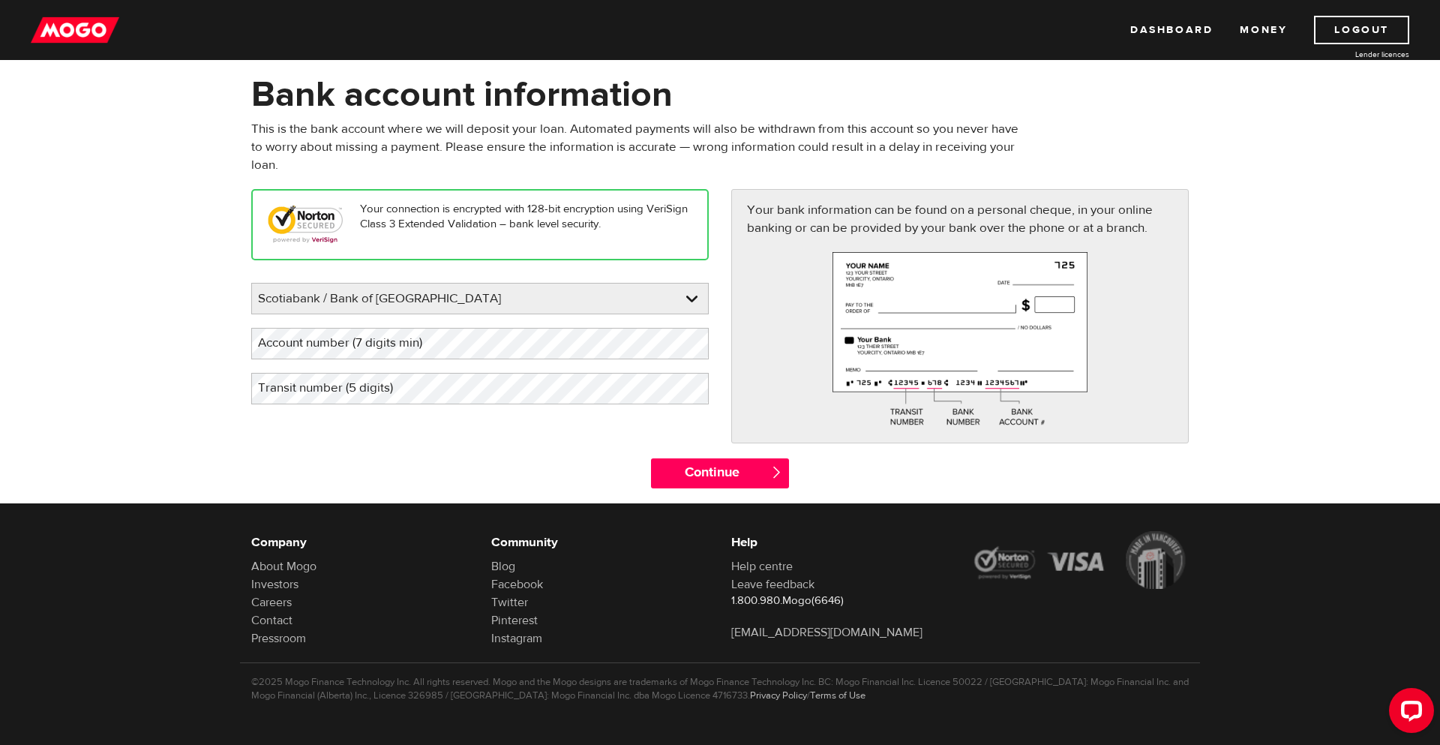
scroll to position [65, 0]
click at [492, 413] on div "Your connection is encrypted with 128-bit encryption using VeriSign Class 3 Ext…" at bounding box center [480, 303] width 480 height 229
click at [544, 431] on div "Your connection is encrypted with 128-bit encryption using VeriSign Class 3 Ext…" at bounding box center [720, 323] width 960 height 269
click at [543, 451] on div "Your connection is encrypted with 128-bit encryption using VeriSign Class 3 Ext…" at bounding box center [720, 323] width 960 height 269
click at [315, 346] on label "Account number (7 digits min)" at bounding box center [352, 343] width 202 height 31
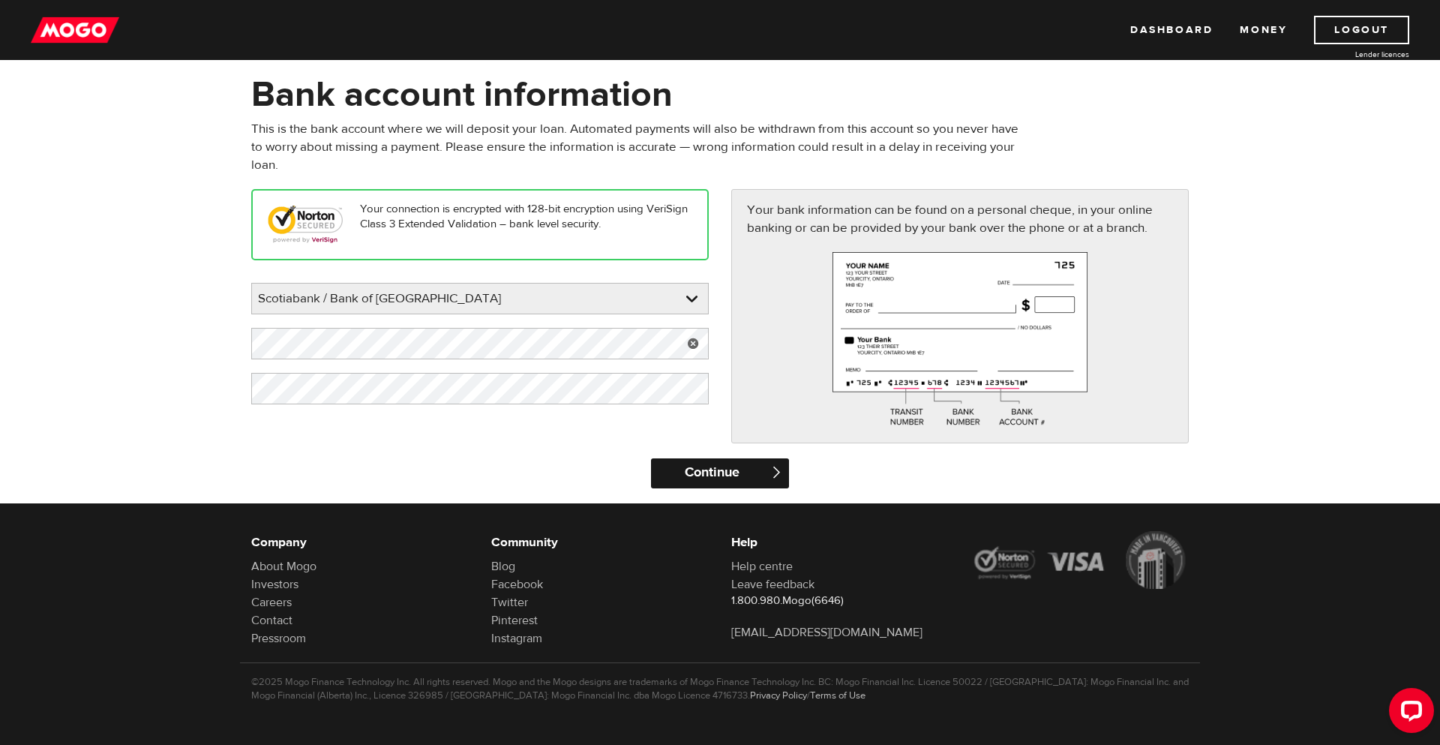
click at [688, 473] on input "Continue" at bounding box center [719, 473] width 137 height 30
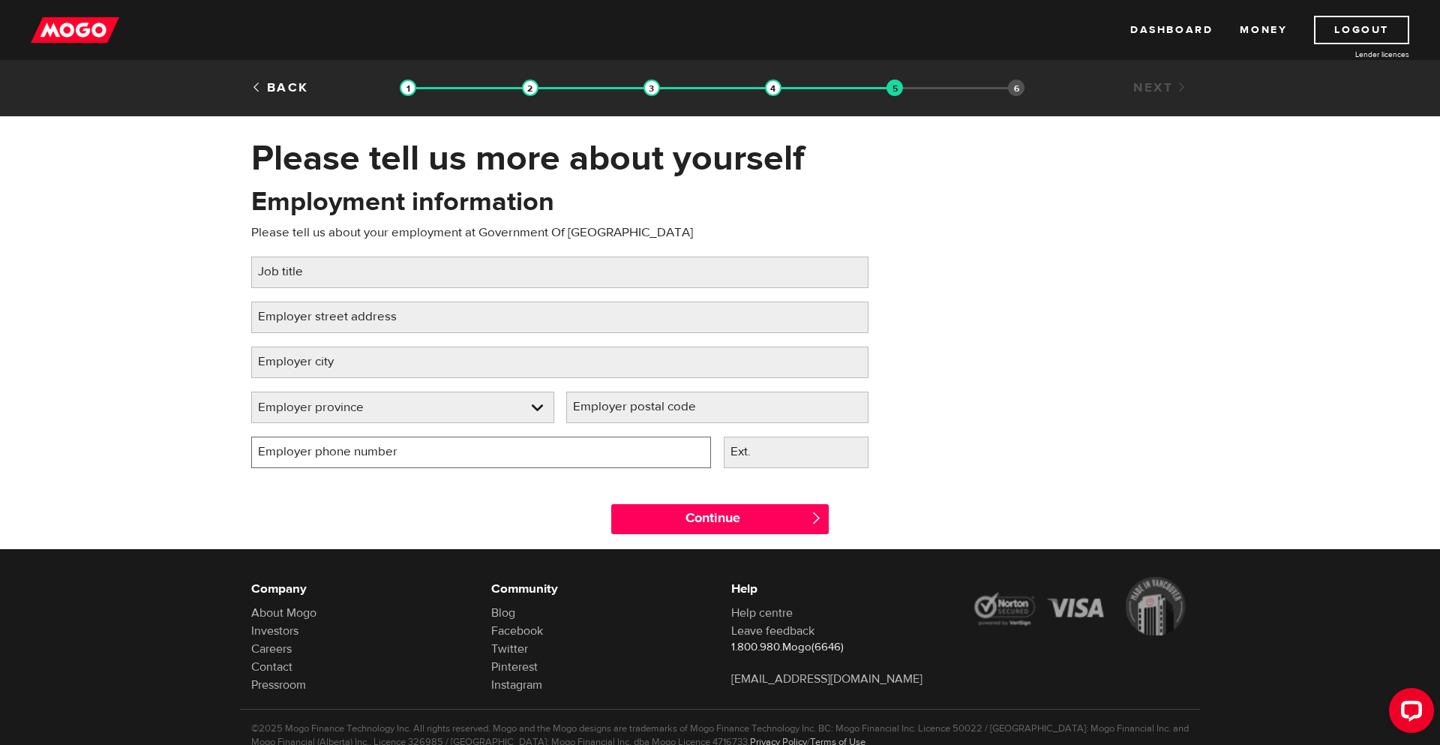
click at [677, 445] on input "Employer phone number" at bounding box center [481, 453] width 460 height 32
click at [481, 262] on input "Job title" at bounding box center [559, 273] width 617 height 32
type input "Compensation Advisor"
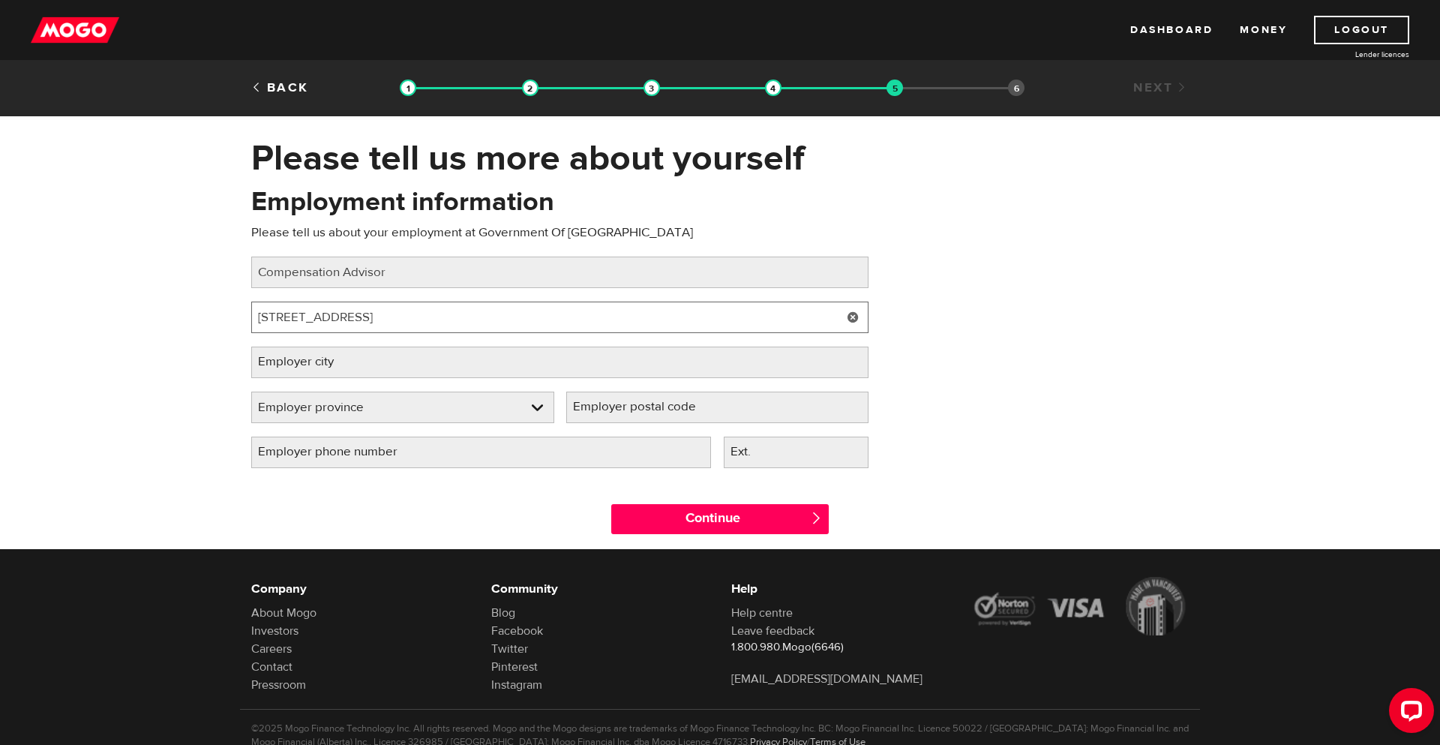
type input "[STREET_ADDRESS]"
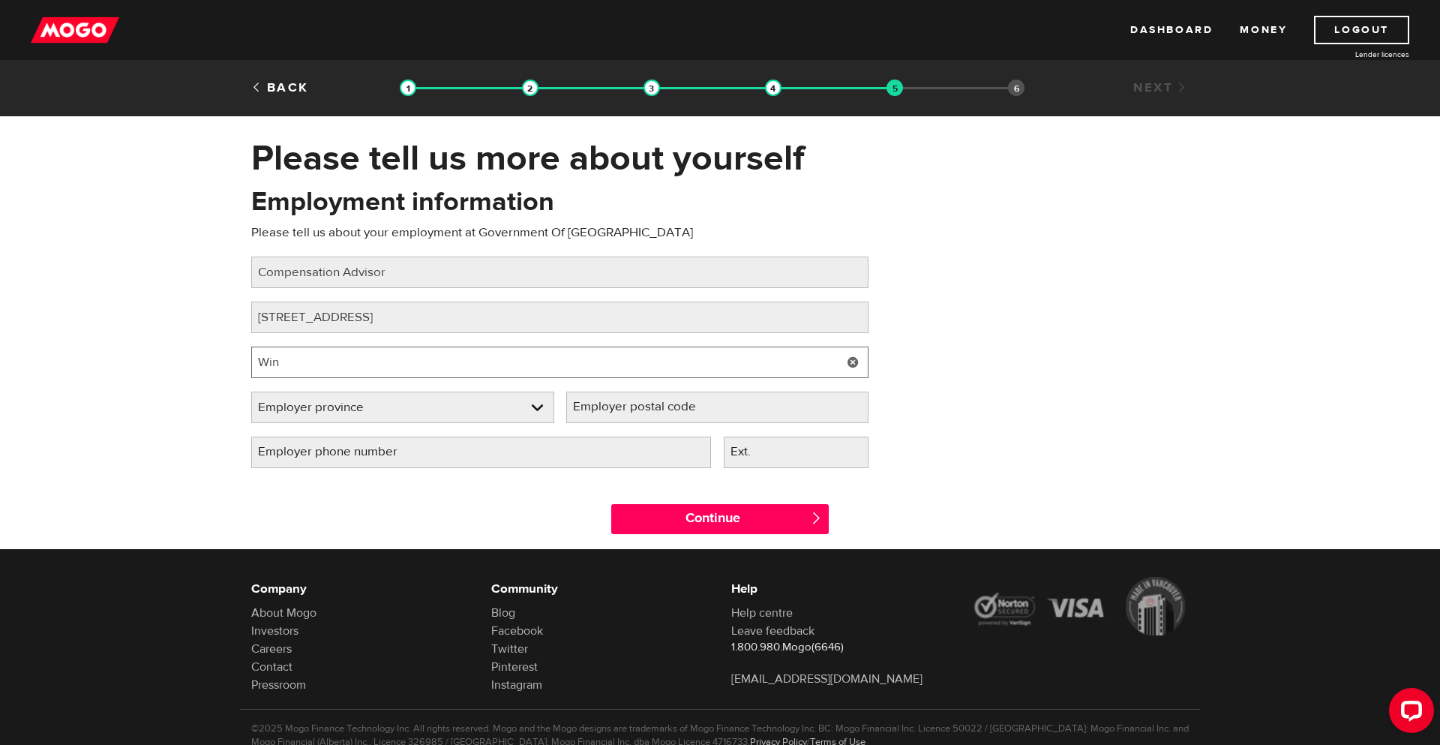
type input "[GEOGRAPHIC_DATA]"
select select "MB"
type input "R3L2G8"
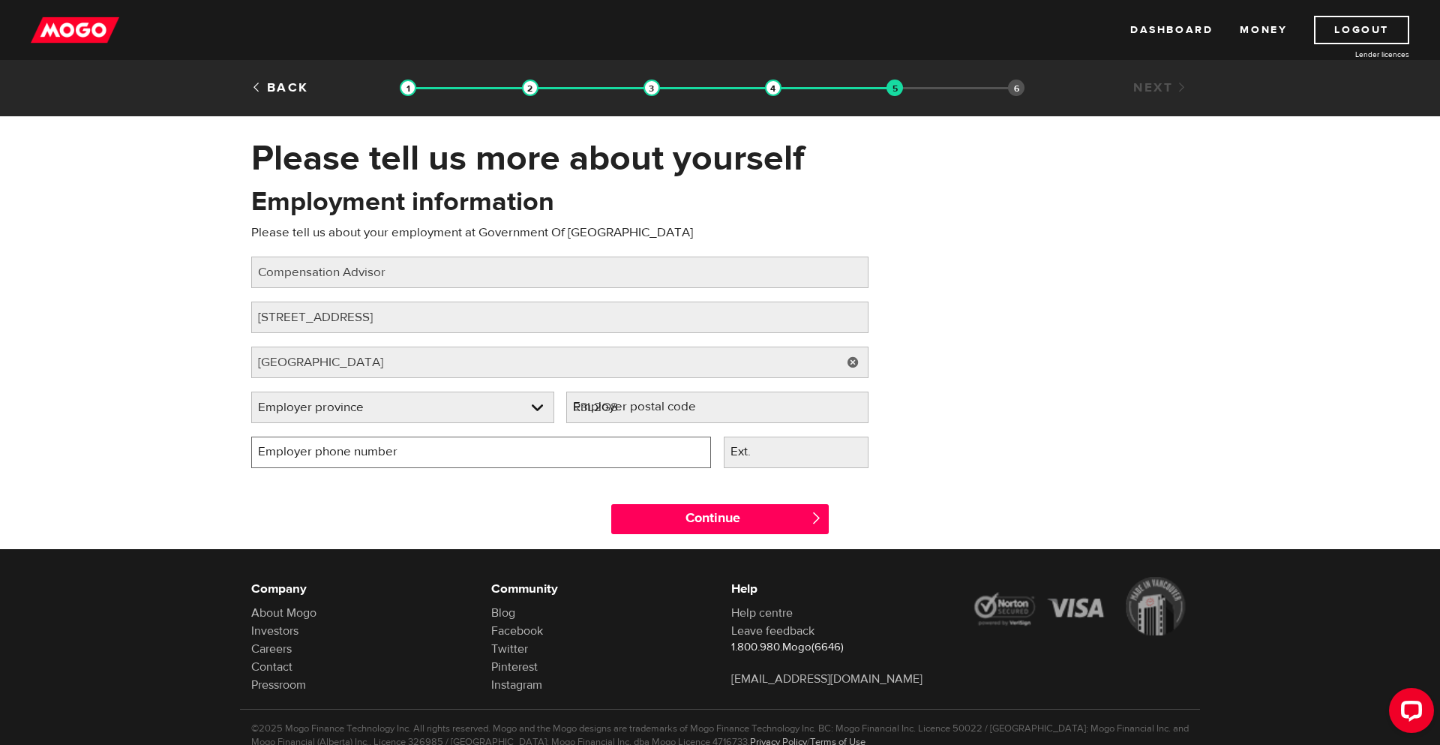
type input "[PHONE_NUMBER]"
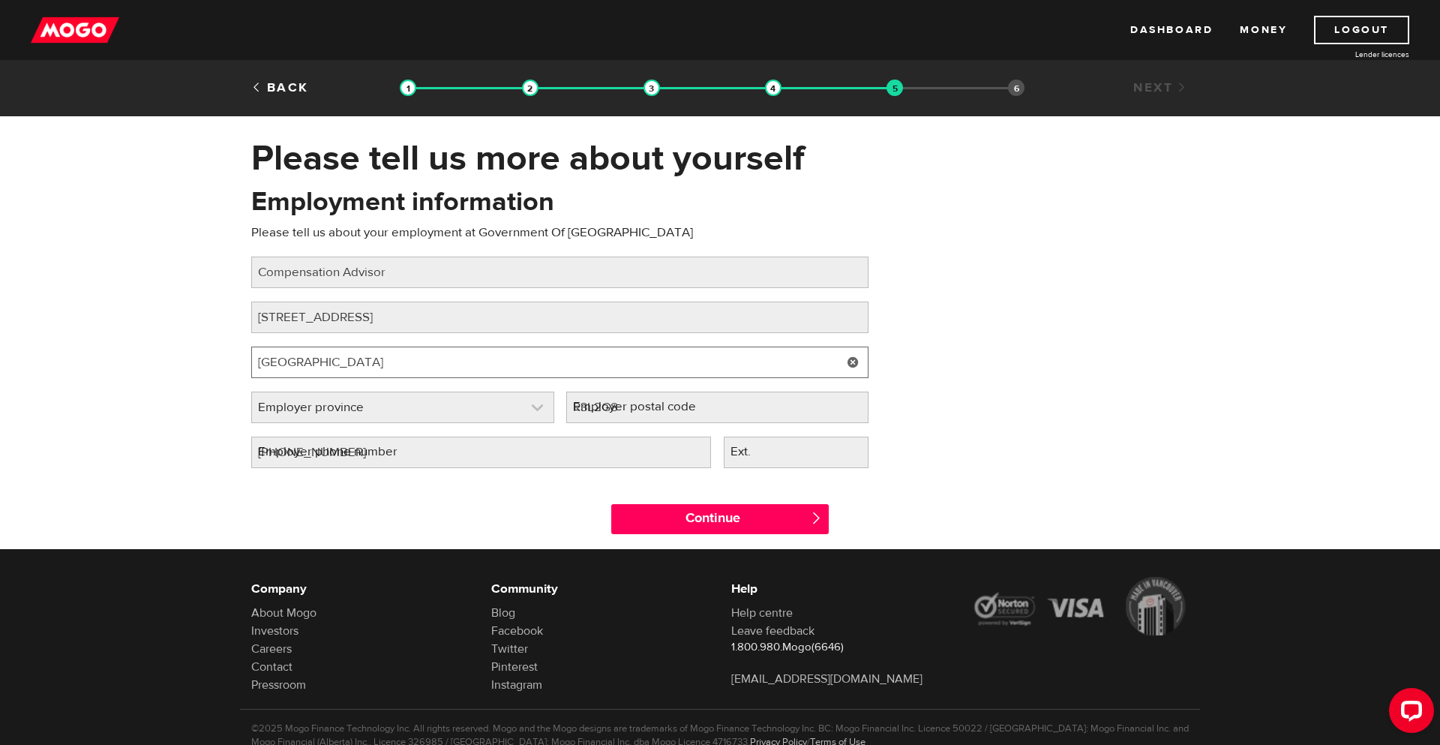
select select "MB"
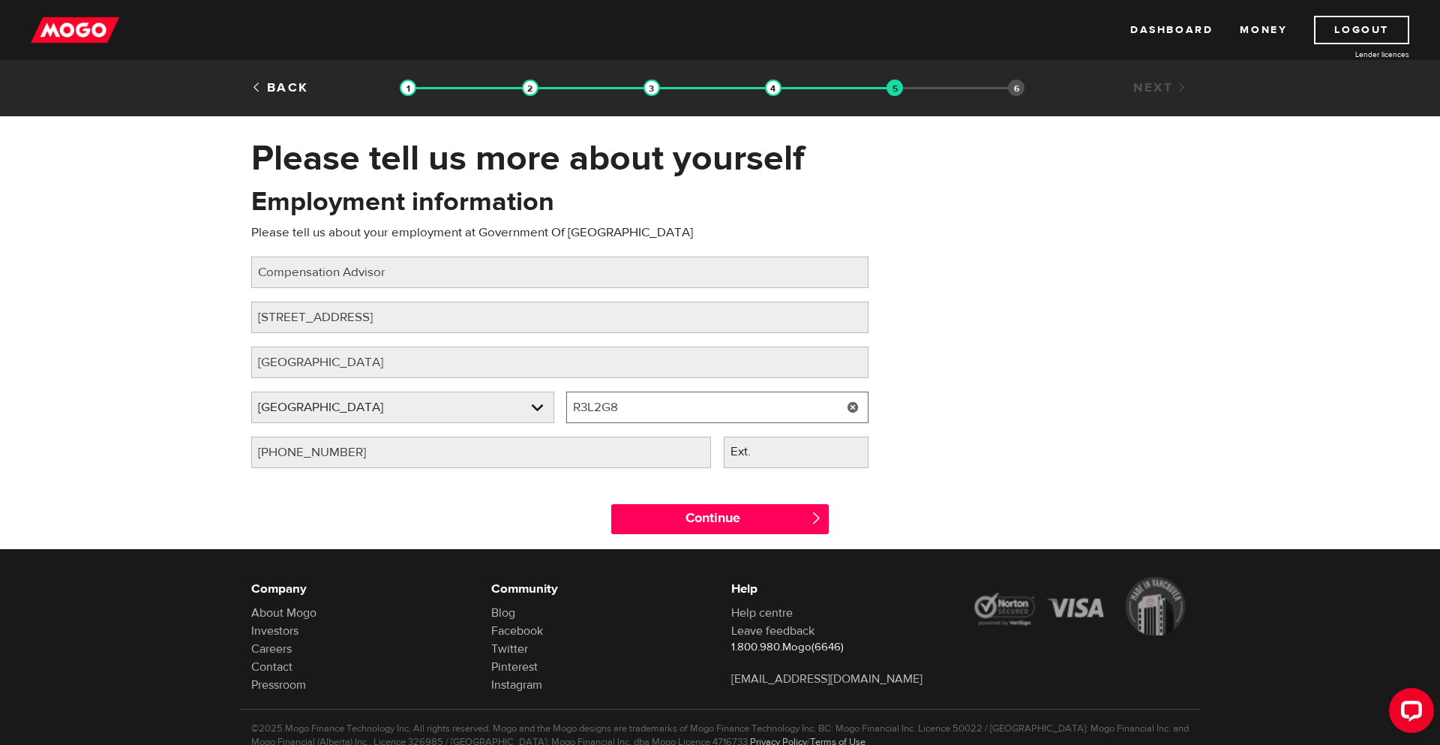
drag, startPoint x: 644, startPoint y: 419, endPoint x: 563, endPoint y: 406, distance: 82.1
click at [563, 406] on div "Employer postal code Please fill in your employer's postal code R3L2G8" at bounding box center [717, 414] width 315 height 45
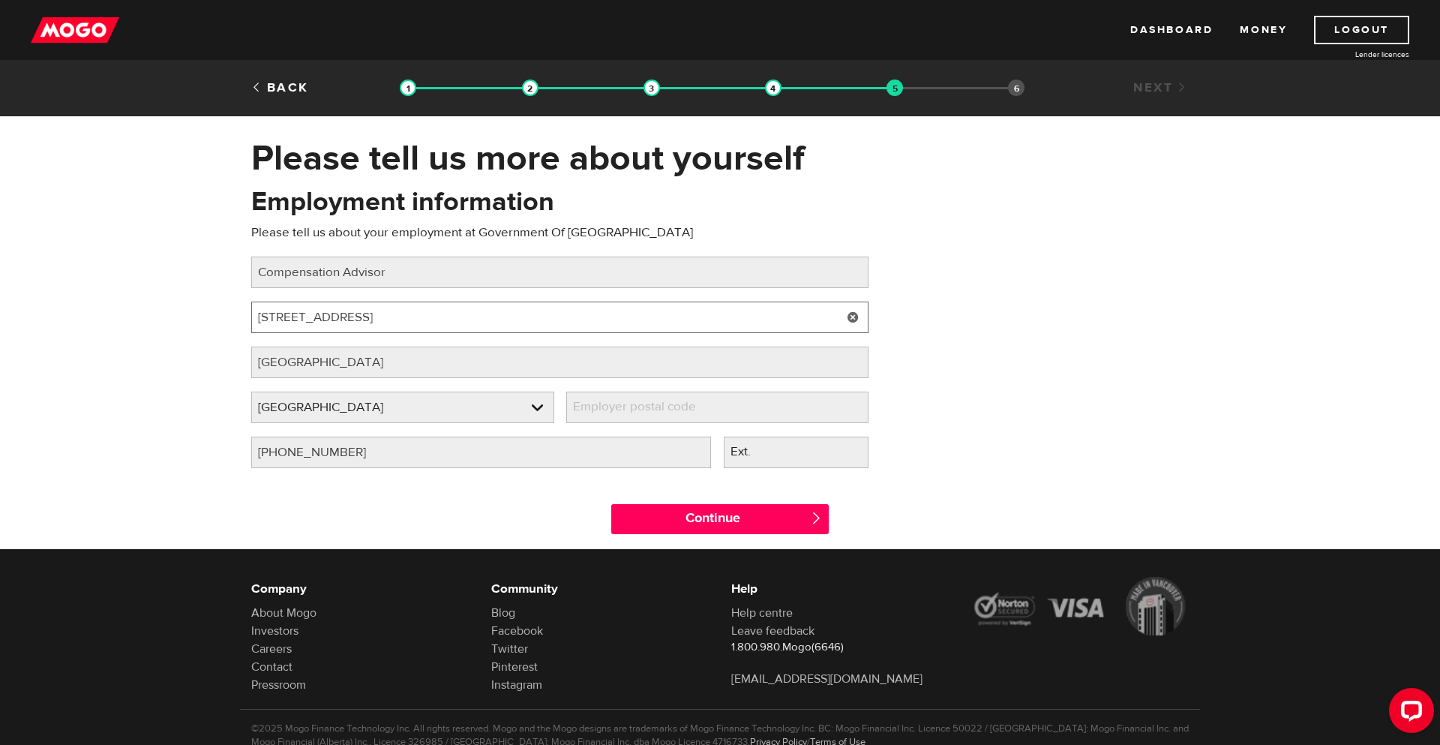
click at [403, 308] on input "[STREET_ADDRESS]" at bounding box center [559, 318] width 617 height 32
type input "[STREET_ADDRESS]"
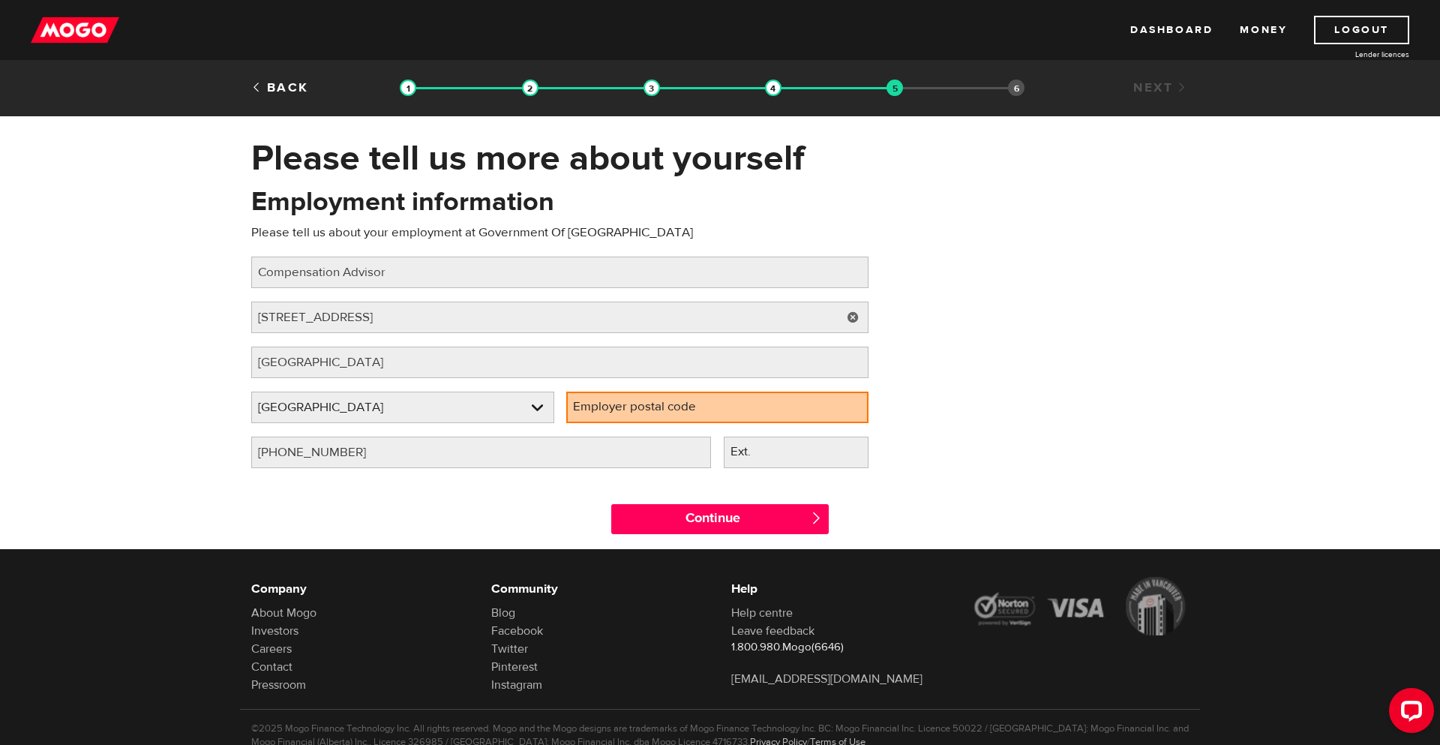
click at [650, 408] on label "Employer postal code" at bounding box center [646, 407] width 161 height 31
click at [650, 408] on input "Employer postal code" at bounding box center [717, 408] width 303 height 32
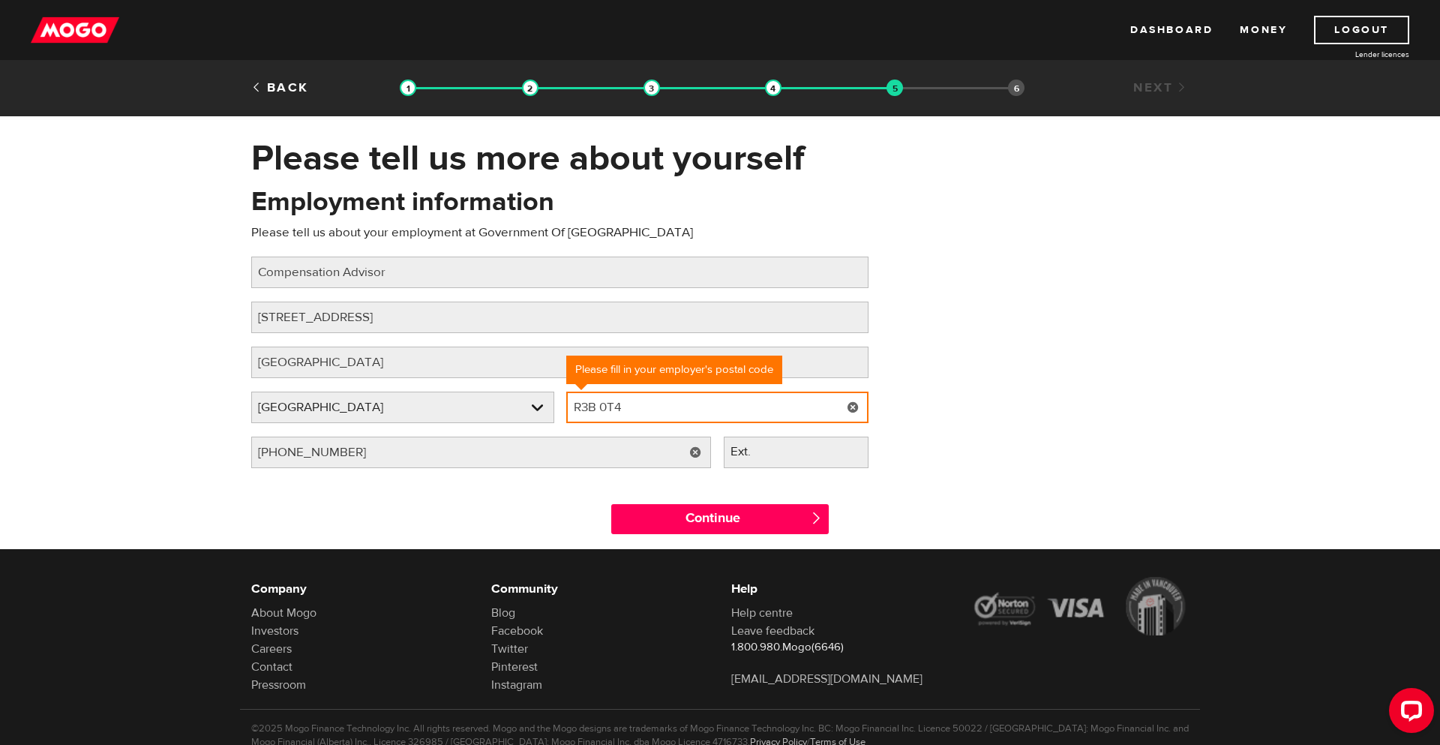
type input "R3B 0T4"
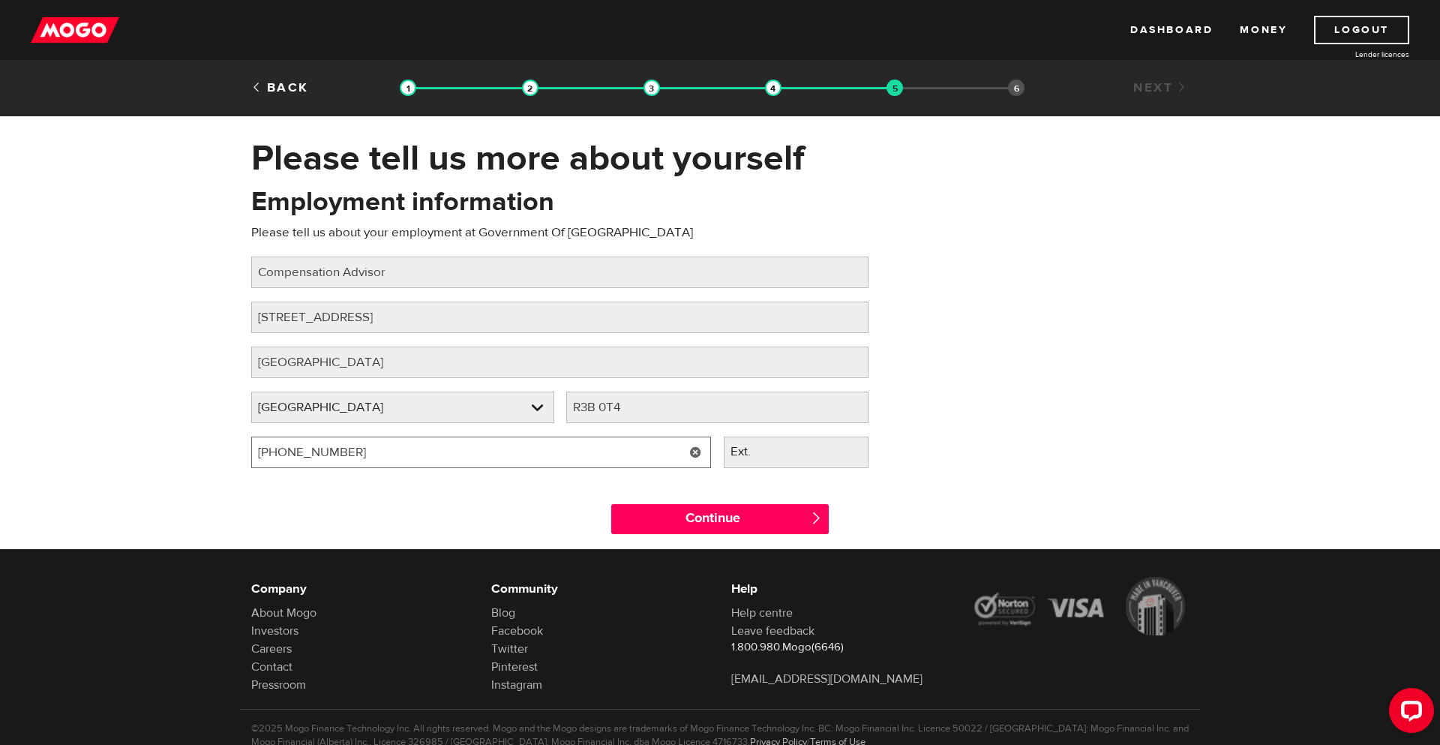
drag, startPoint x: 396, startPoint y: 449, endPoint x: 218, endPoint y: 449, distance: 177.8
click at [218, 449] on div "Please tell us more about yourself Oops! Please review the areas highlighted be…" at bounding box center [720, 343] width 1440 height 413
type input "(204) 220-6373"
click at [545, 498] on div "Continue " at bounding box center [720, 516] width 960 height 68
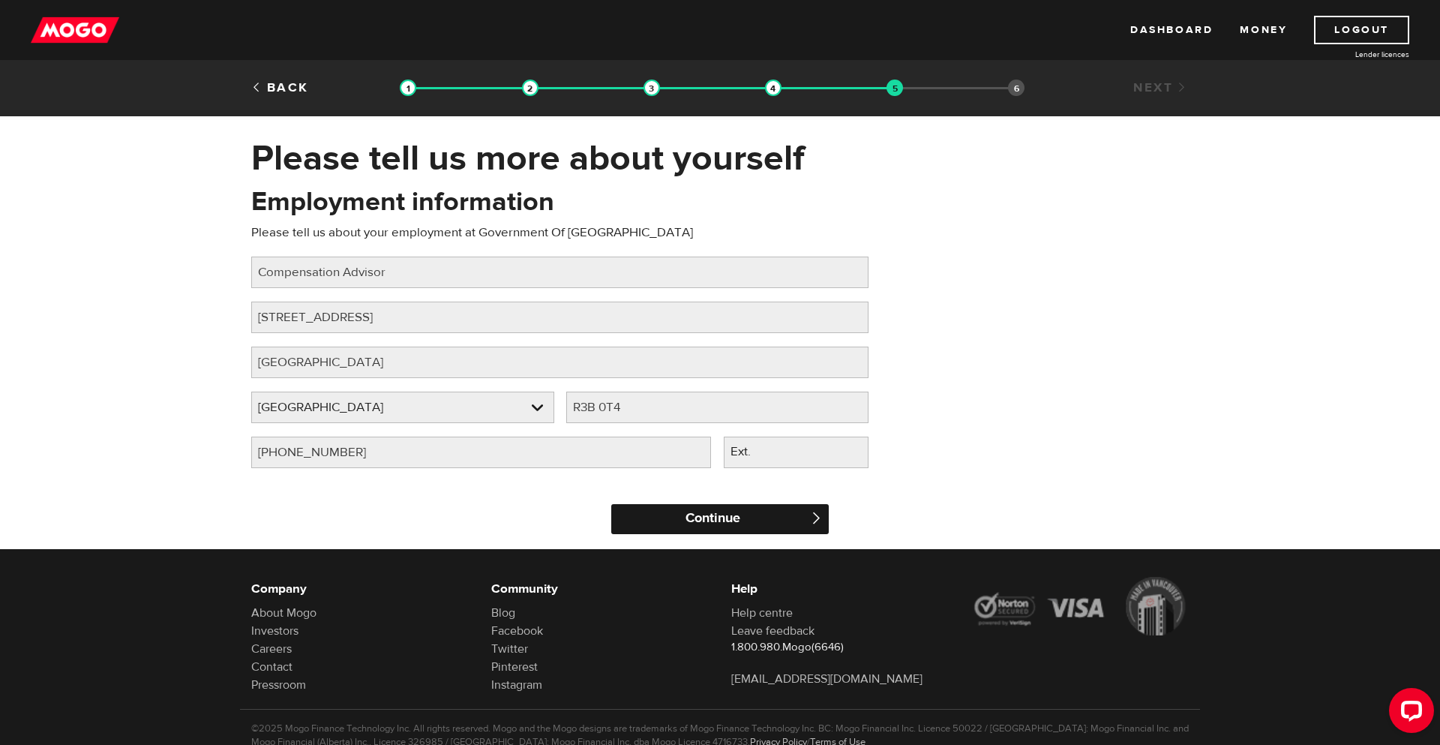
click at [678, 528] on input "Continue" at bounding box center [720, 519] width 218 height 30
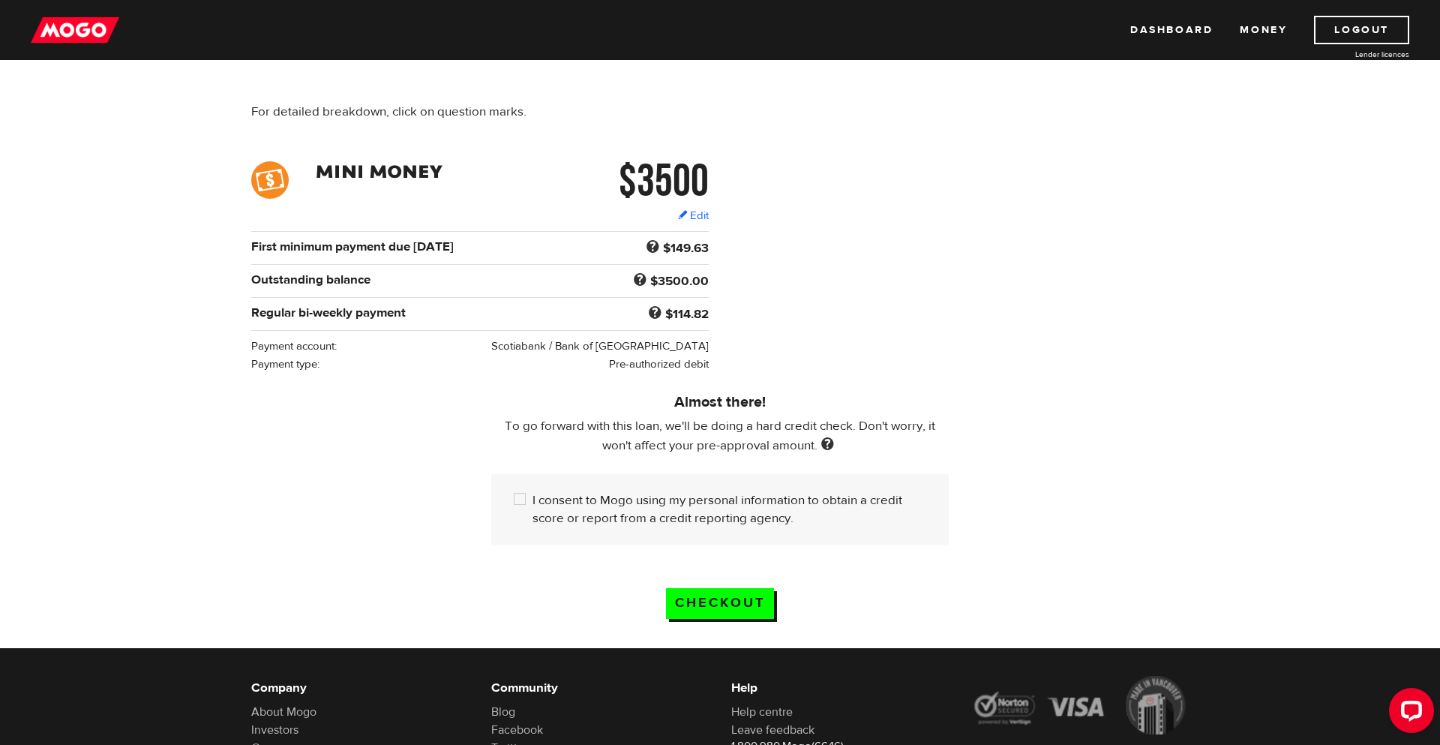
scroll to position [160, 0]
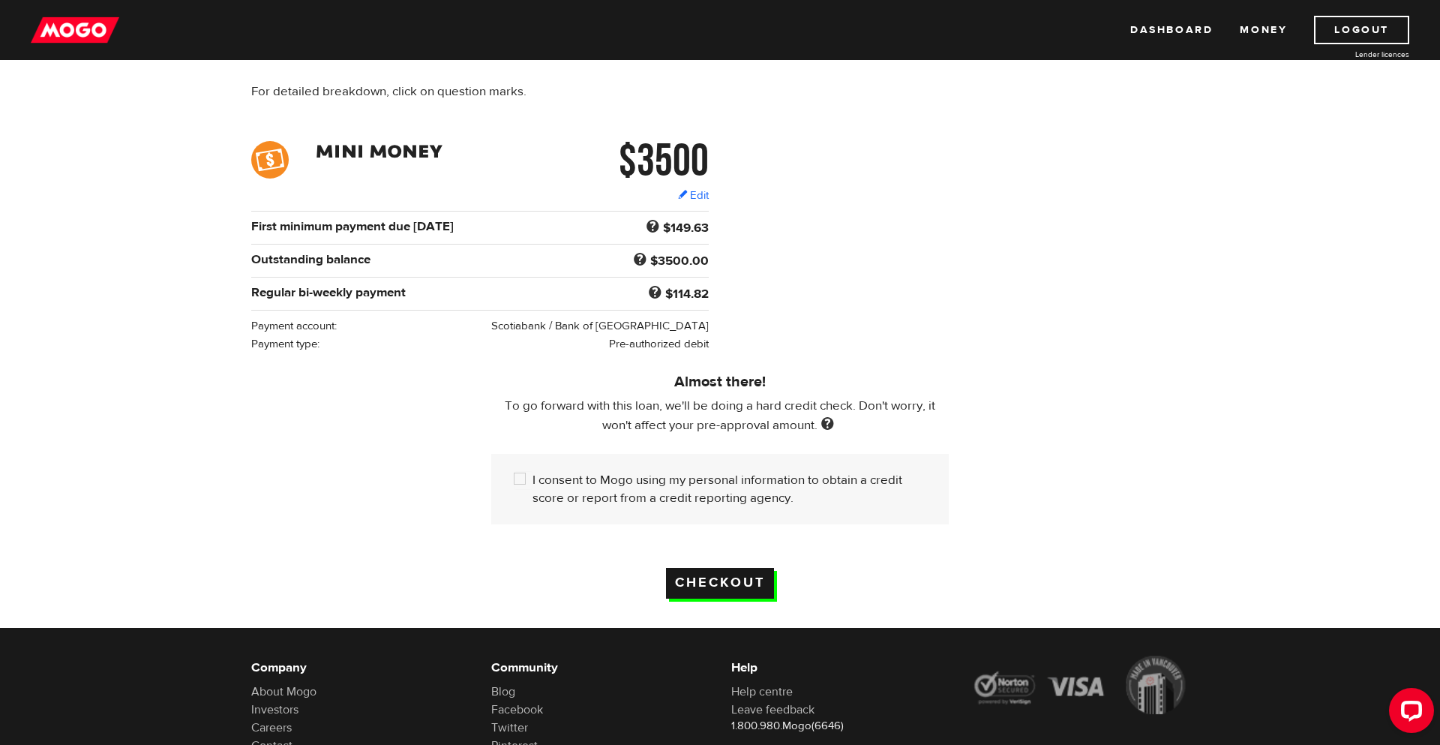
click at [727, 597] on input "Checkout" at bounding box center [720, 583] width 108 height 31
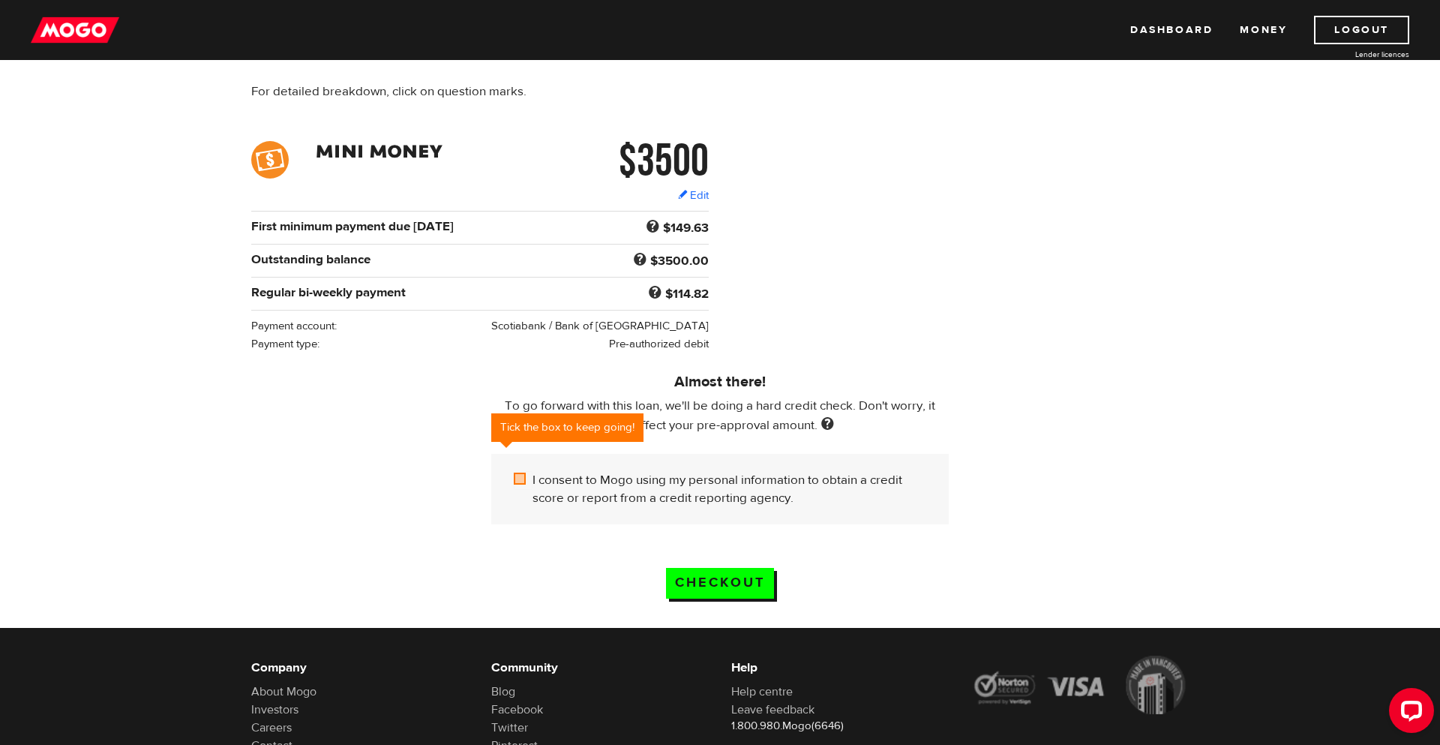
click at [524, 485] on input "I consent to Mogo using my personal information to obtain a credit score or rep…" at bounding box center [523, 480] width 19 height 19
checkbox input "true"
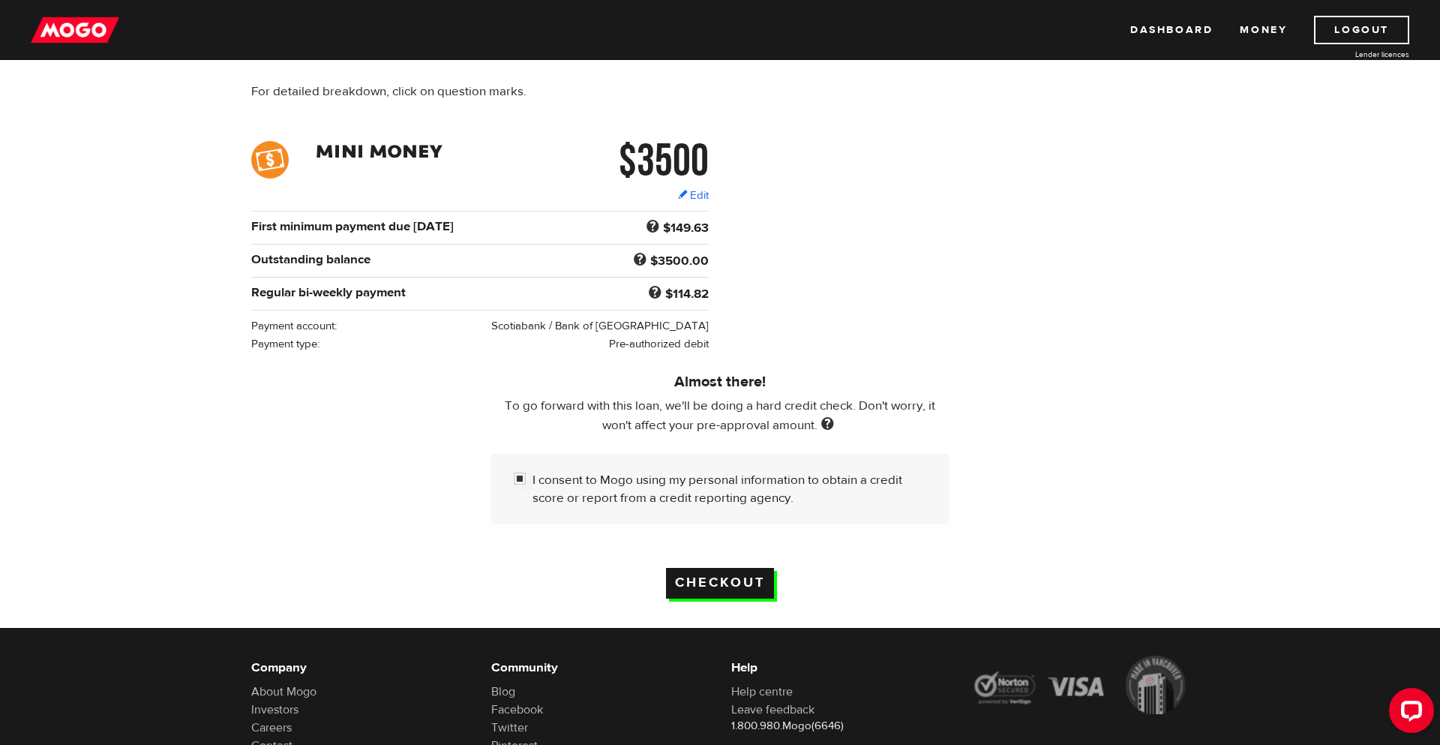
click at [699, 591] on input "Checkout" at bounding box center [720, 583] width 108 height 31
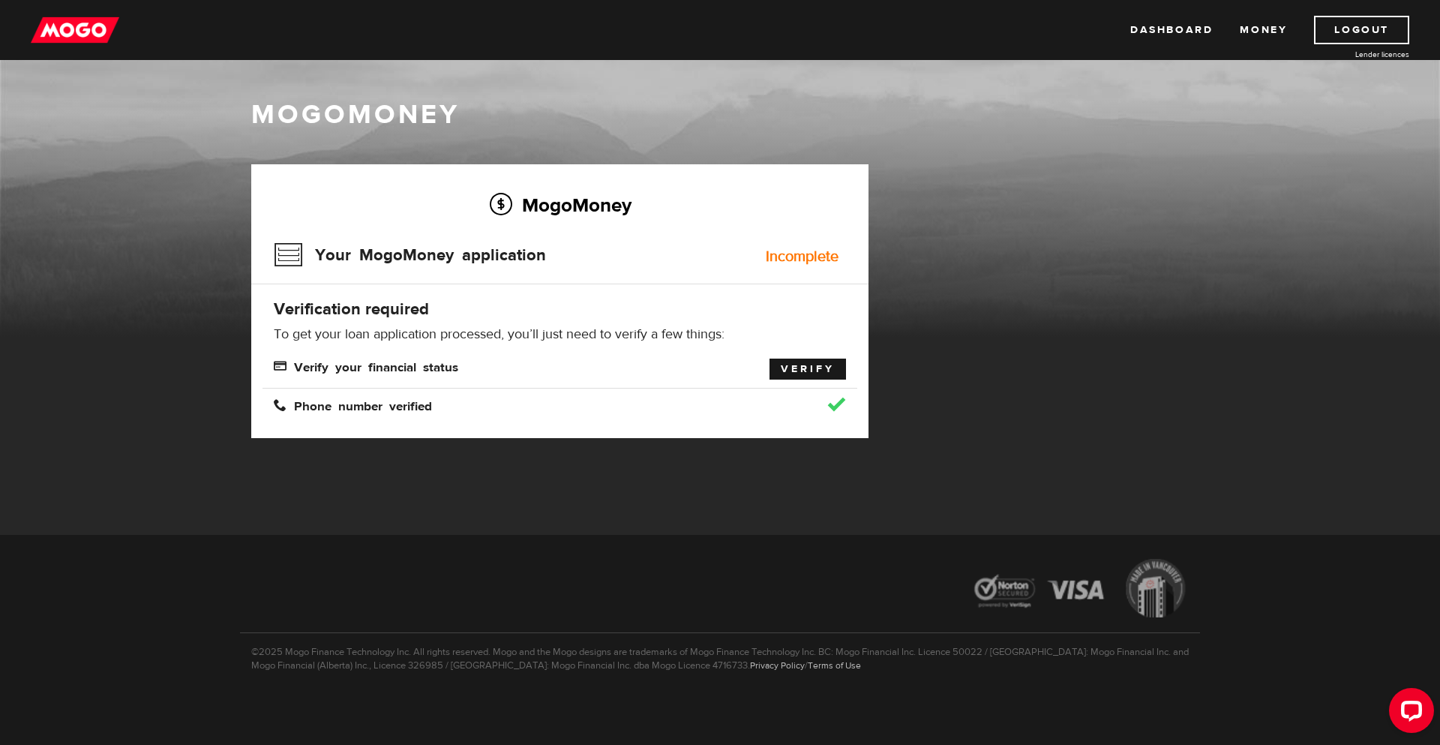
click at [827, 368] on link "Verify" at bounding box center [808, 369] width 77 height 21
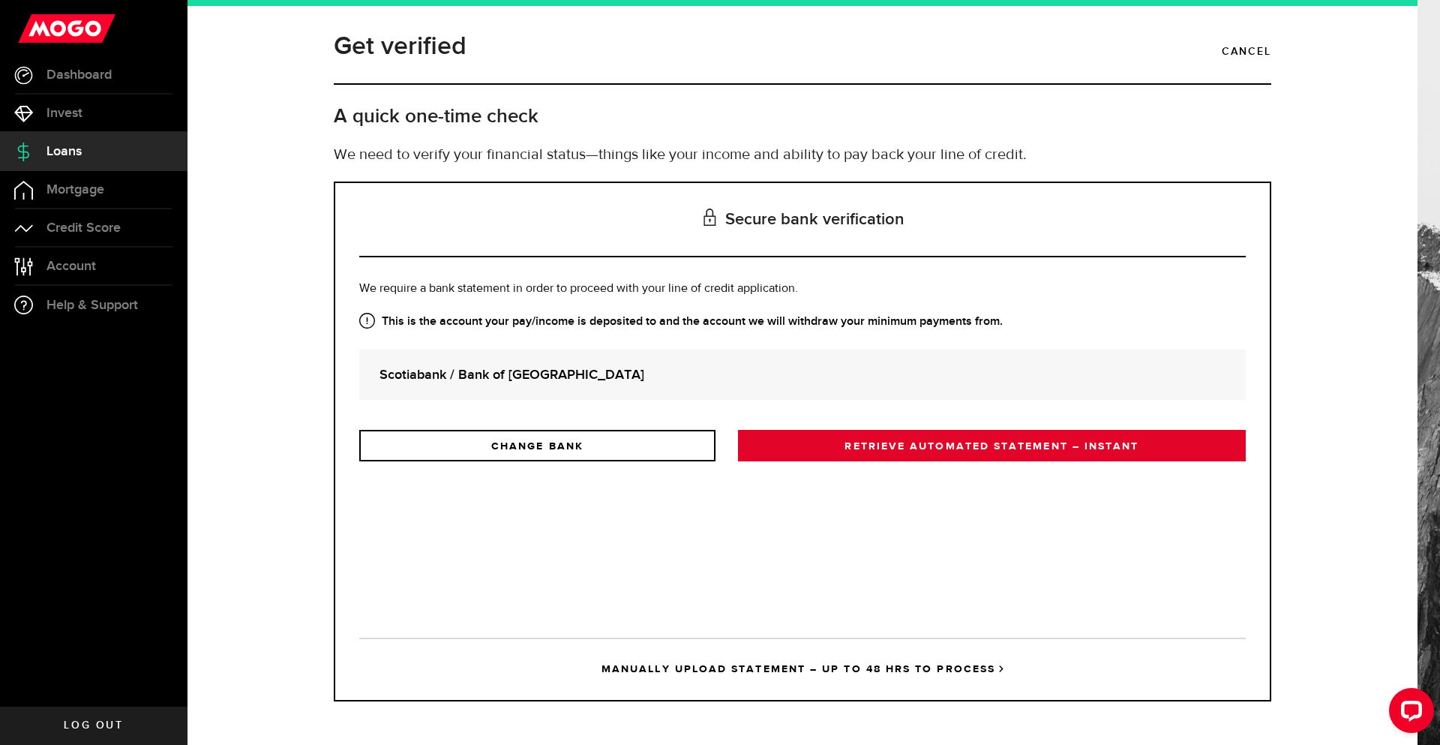
click at [888, 449] on link "RETRIEVE AUTOMATED STATEMENT – INSTANT" at bounding box center [992, 446] width 508 height 32
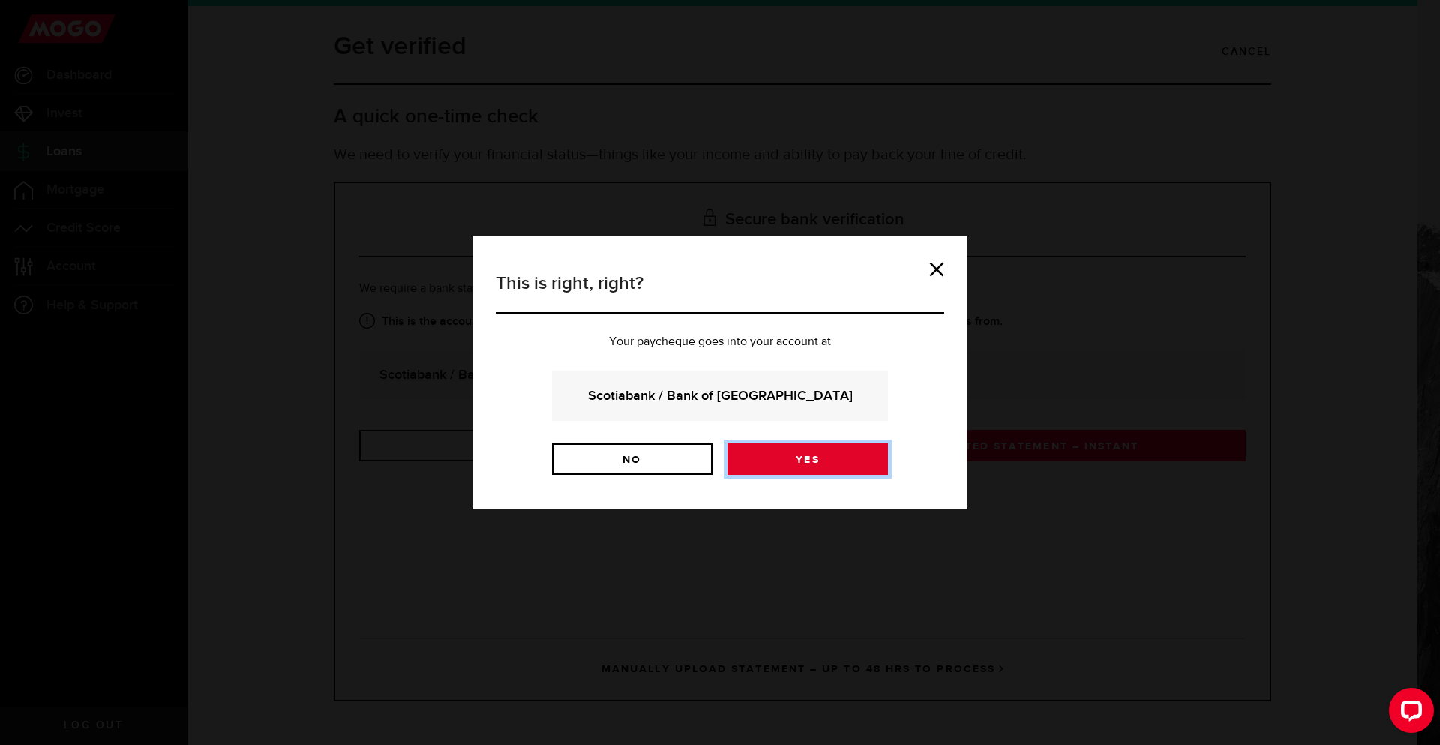
click at [793, 462] on link "Yes" at bounding box center [808, 459] width 161 height 32
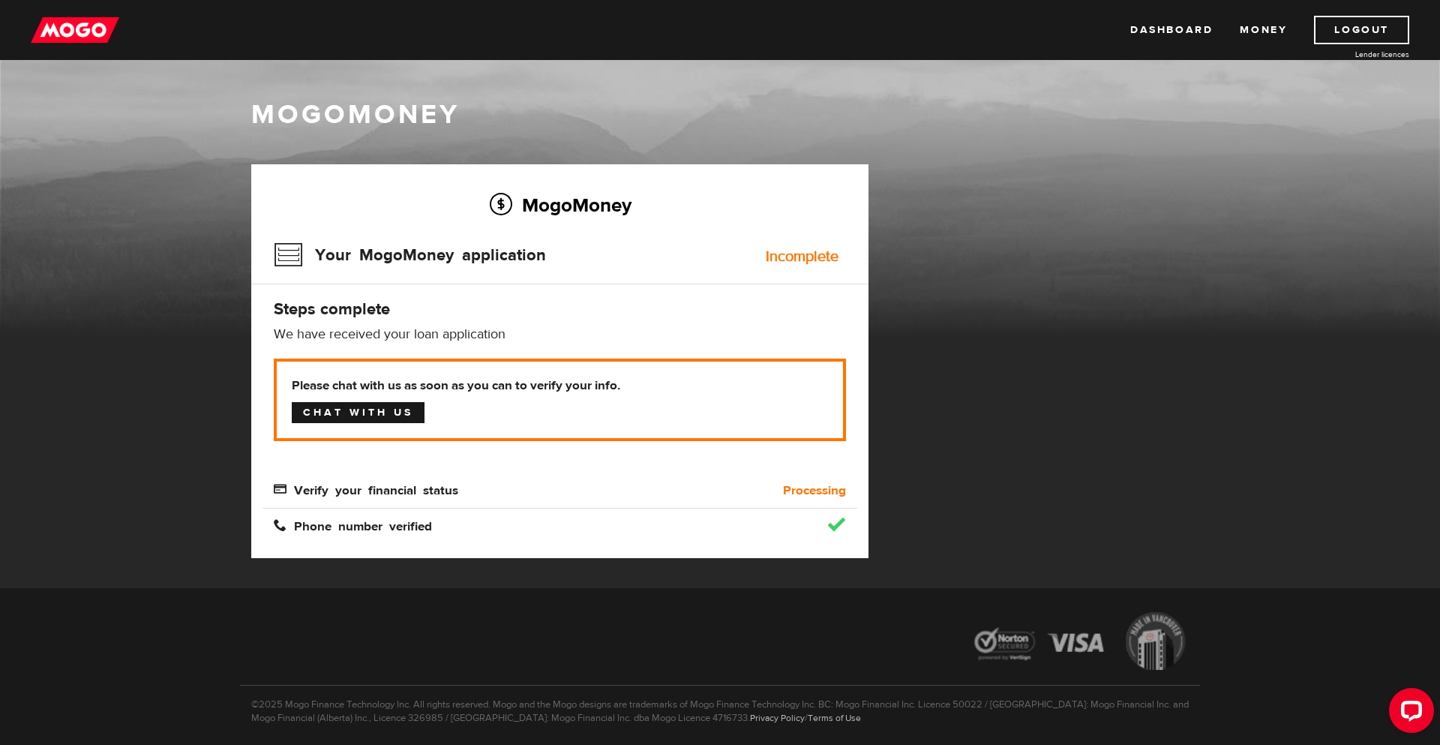
click at [383, 413] on link "Chat with us" at bounding box center [358, 412] width 133 height 21
click at [800, 259] on div "Incomplete" at bounding box center [802, 256] width 73 height 15
click at [798, 488] on b "Processing" at bounding box center [814, 491] width 63 height 18
click at [302, 493] on span "Verify your financial status" at bounding box center [366, 488] width 185 height 13
click at [415, 313] on h4 "Steps complete" at bounding box center [560, 309] width 572 height 21
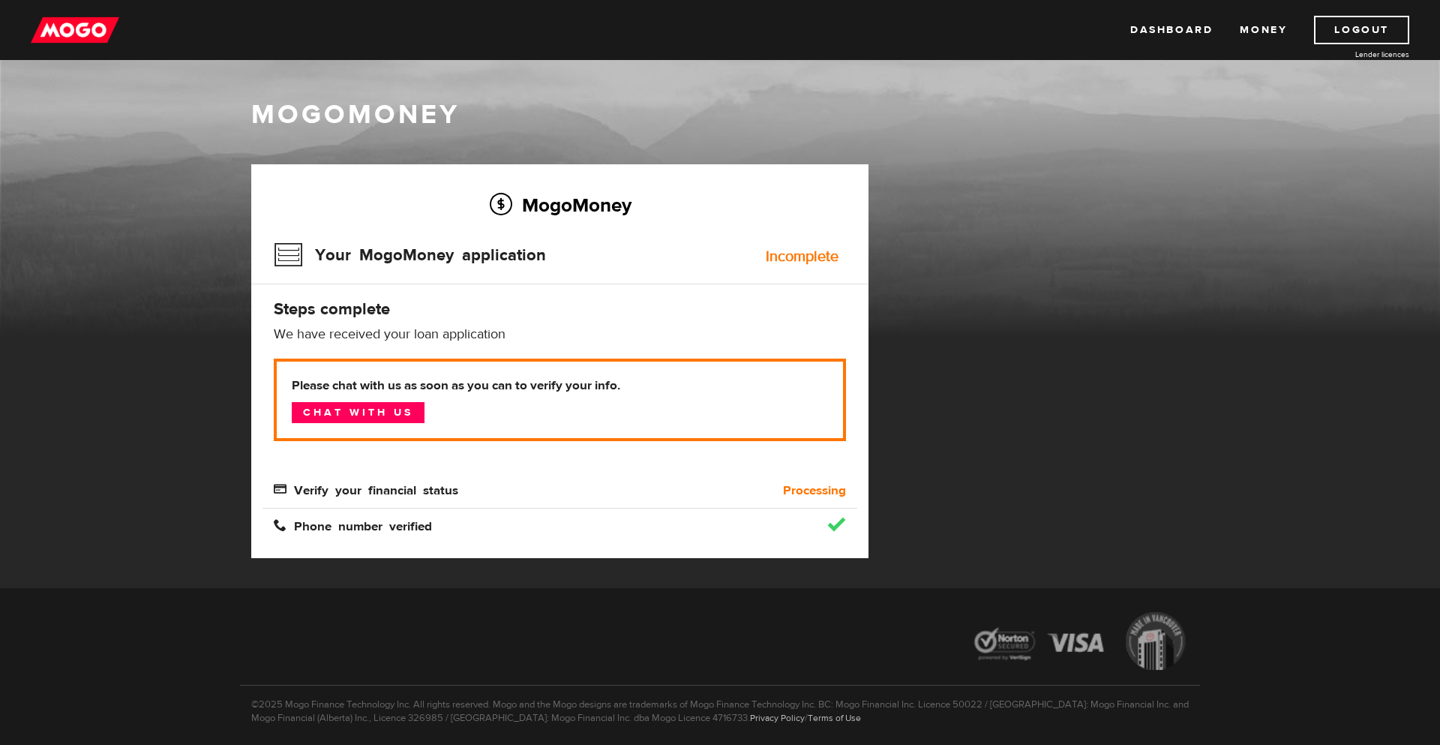
scroll to position [8, 0]
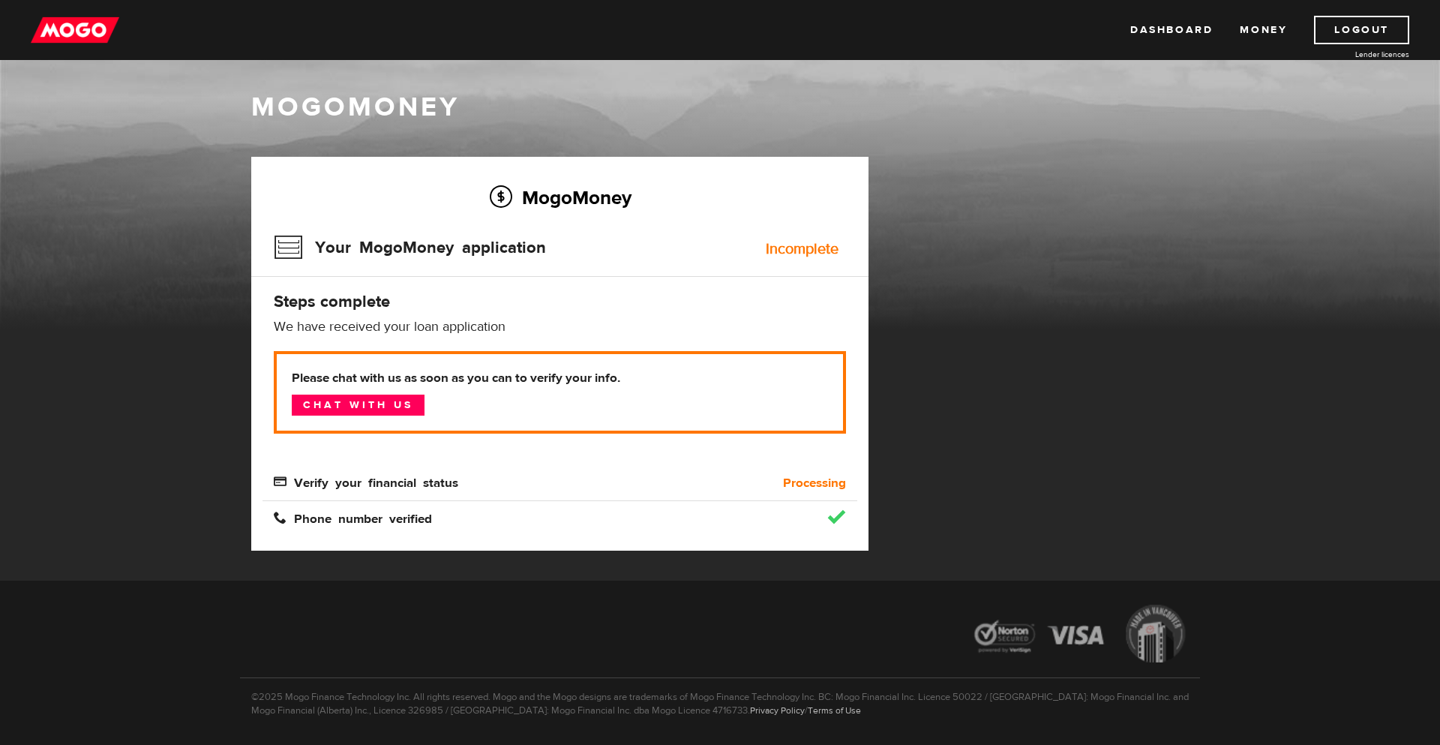
click at [591, 533] on div "MogoMoney Your MogoMoney application Incomplete Steps complete We have received…" at bounding box center [559, 354] width 617 height 394
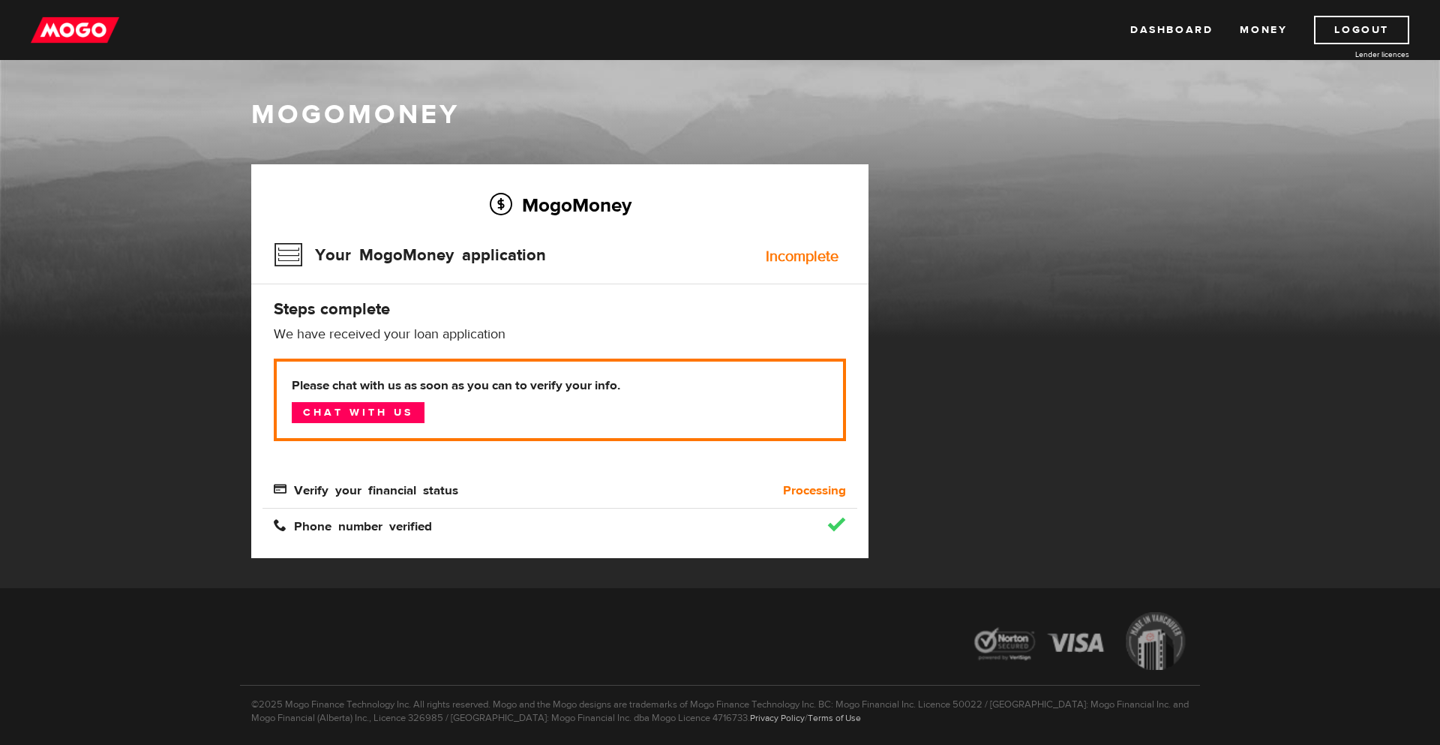
click at [1196, 342] on div "MogoMoney Your MogoMoney application Expired Your MogoMoney credit decision has…" at bounding box center [720, 376] width 960 height 424
click at [388, 494] on div "Verify your financial status" at bounding box center [486, 491] width 446 height 18
click at [1270, 32] on link "Money" at bounding box center [1263, 30] width 47 height 29
click at [1355, 21] on link "Logout" at bounding box center [1361, 30] width 95 height 29
click at [349, 409] on link "Chat with us" at bounding box center [358, 412] width 133 height 21
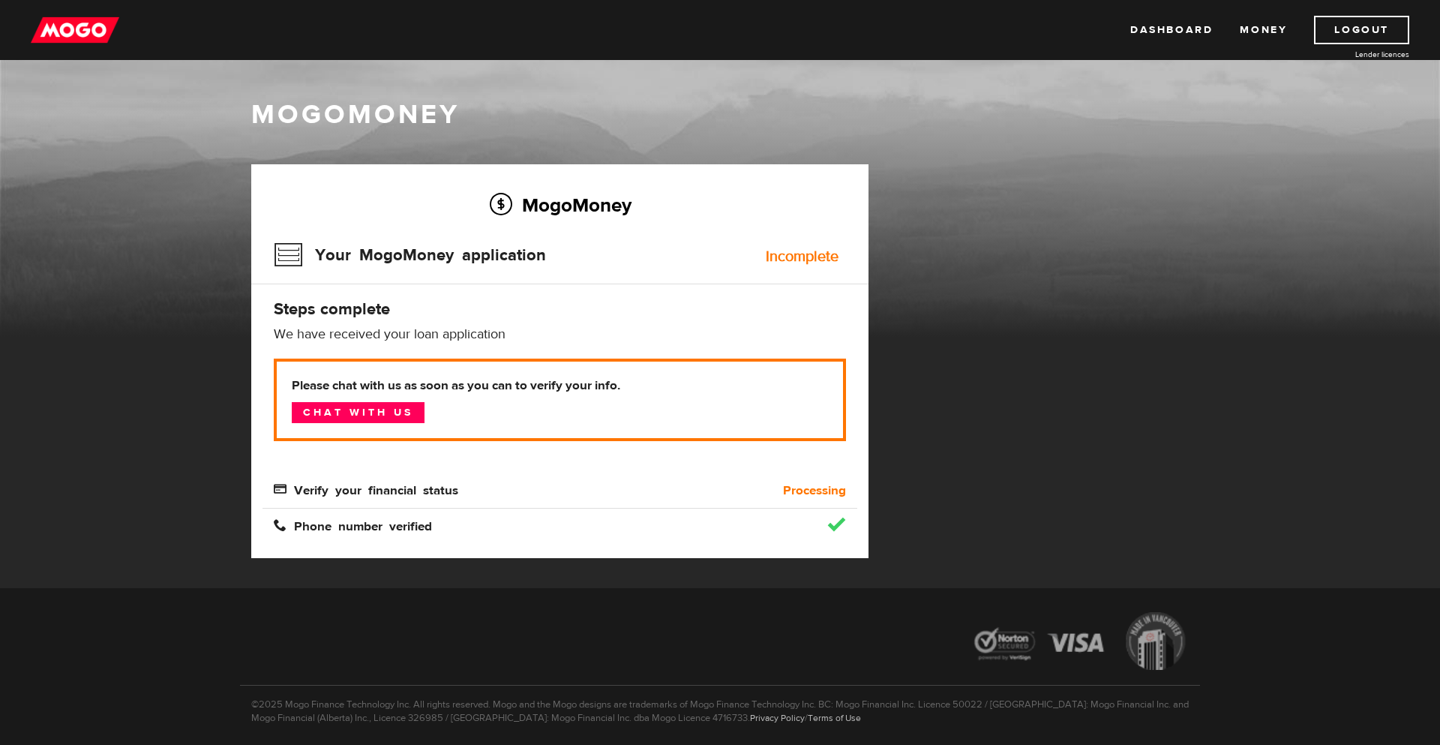
click at [1070, 282] on div "MogoMoney Your MogoMoney application Expired Your MogoMoney credit decision has…" at bounding box center [720, 376] width 960 height 424
click at [1199, 39] on link "Dashboard" at bounding box center [1171, 30] width 83 height 29
click at [296, 254] on h3 "Your MogoMoney application" at bounding box center [410, 255] width 272 height 39
click at [790, 241] on div "Your MogoMoney application Incomplete" at bounding box center [560, 260] width 572 height 49
click at [1269, 23] on link "Money" at bounding box center [1263, 30] width 47 height 29
